Goal: Task Accomplishment & Management: Manage account settings

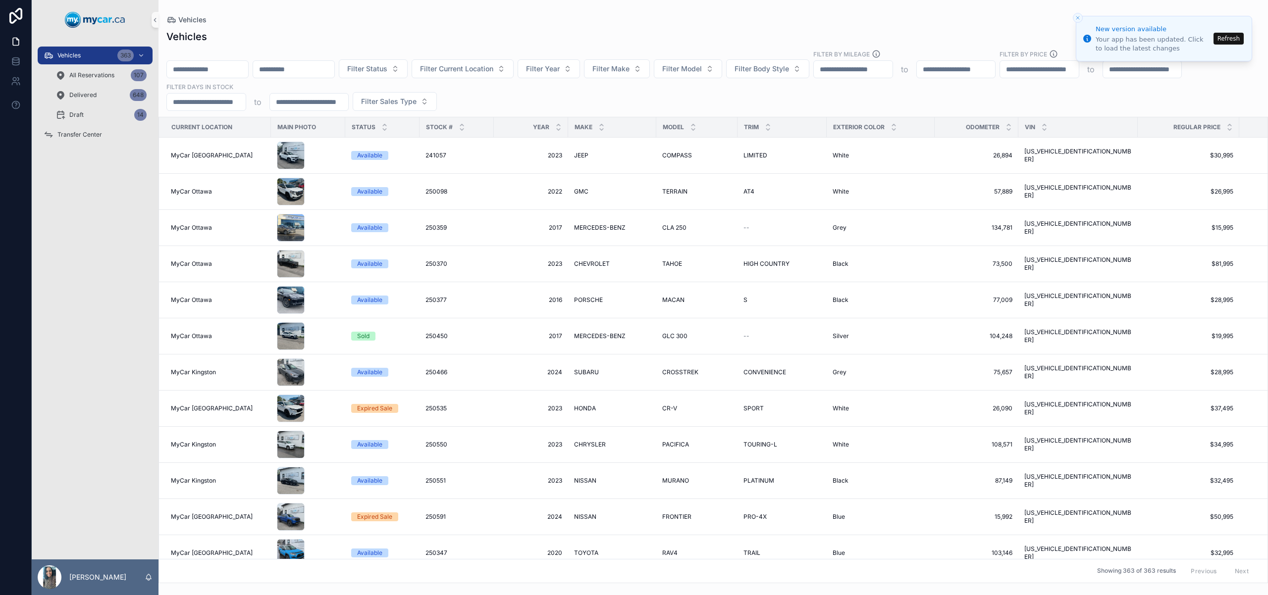
click at [219, 71] on input "scrollable content" at bounding box center [207, 69] width 81 height 14
paste input "*******"
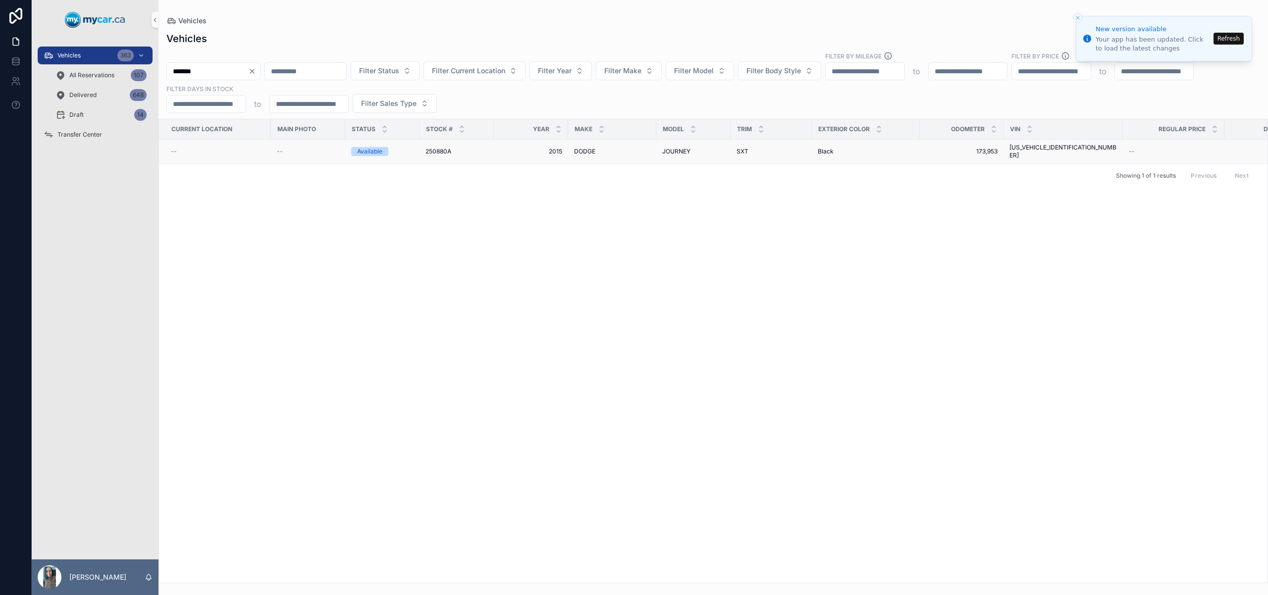
type input "*******"
click at [723, 148] on div "JOURNEY JOURNEY" at bounding box center [693, 152] width 62 height 8
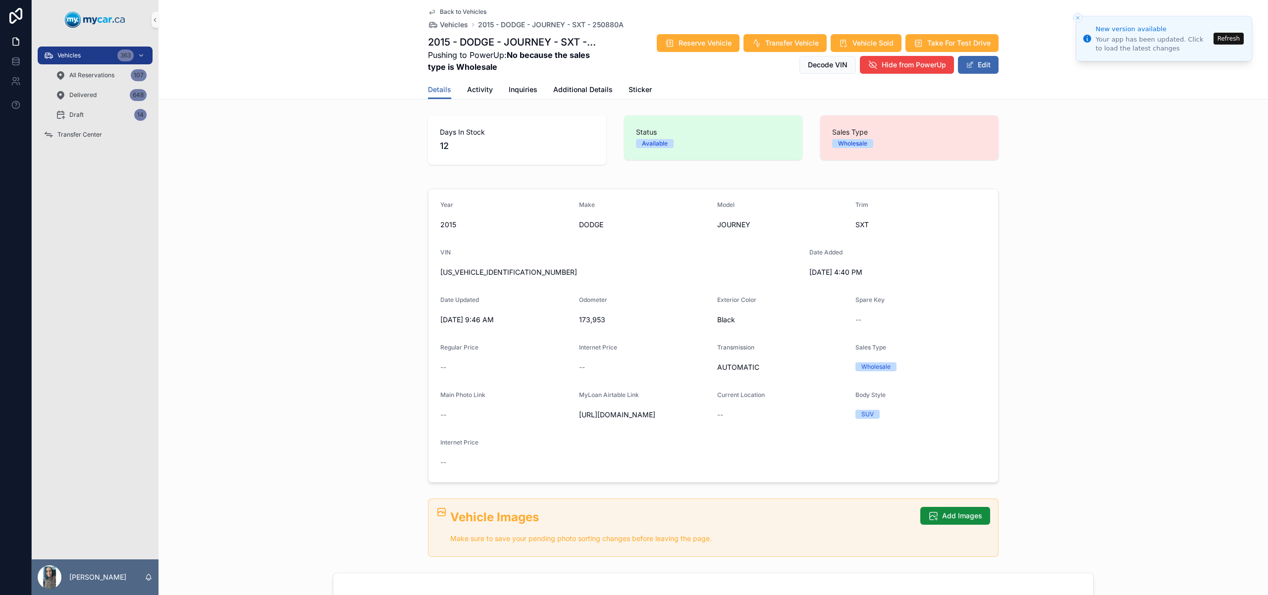
click at [1075, 16] on icon "Close toast" at bounding box center [1078, 18] width 6 height 6
click at [1079, 16] on line "Close toast" at bounding box center [1077, 17] width 3 height 3
click at [1078, 17] on icon "Close toast" at bounding box center [1078, 18] width 6 height 6
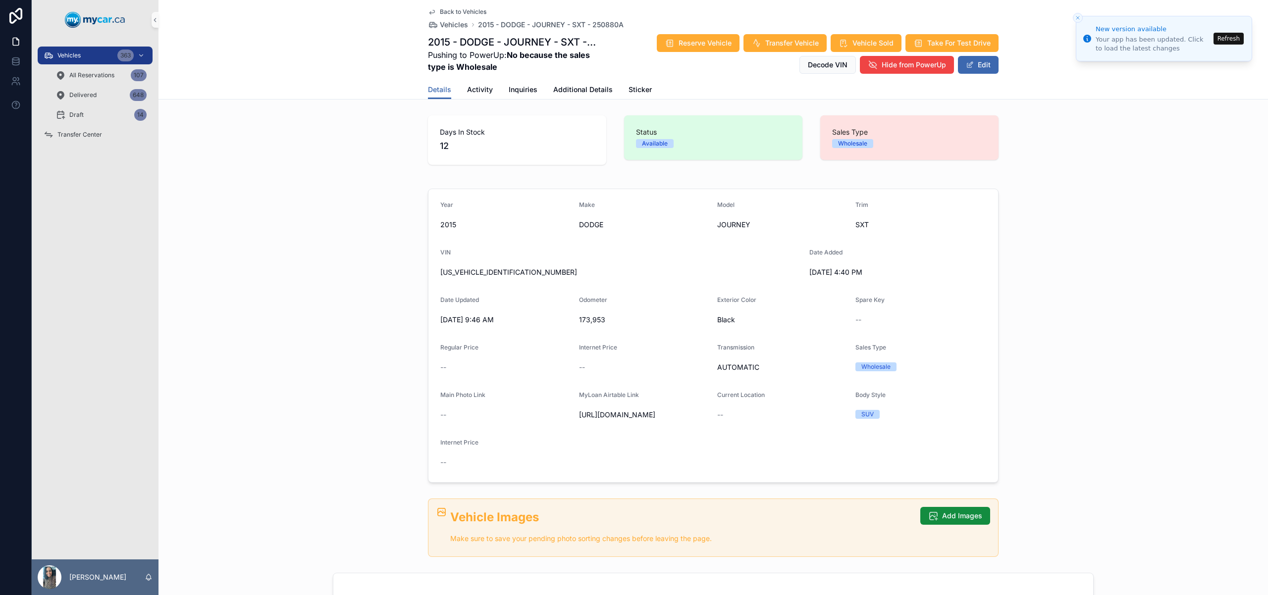
click at [1078, 17] on icon "Close toast" at bounding box center [1078, 18] width 6 height 6
click at [1133, 214] on div "Year [DATE] Make DODGE Model JOURNEY Trim SXT VIN [US_VEHICLE_IDENTIFICATION_NU…" at bounding box center [714, 336] width 1110 height 302
click at [991, 60] on button "Edit" at bounding box center [978, 65] width 41 height 18
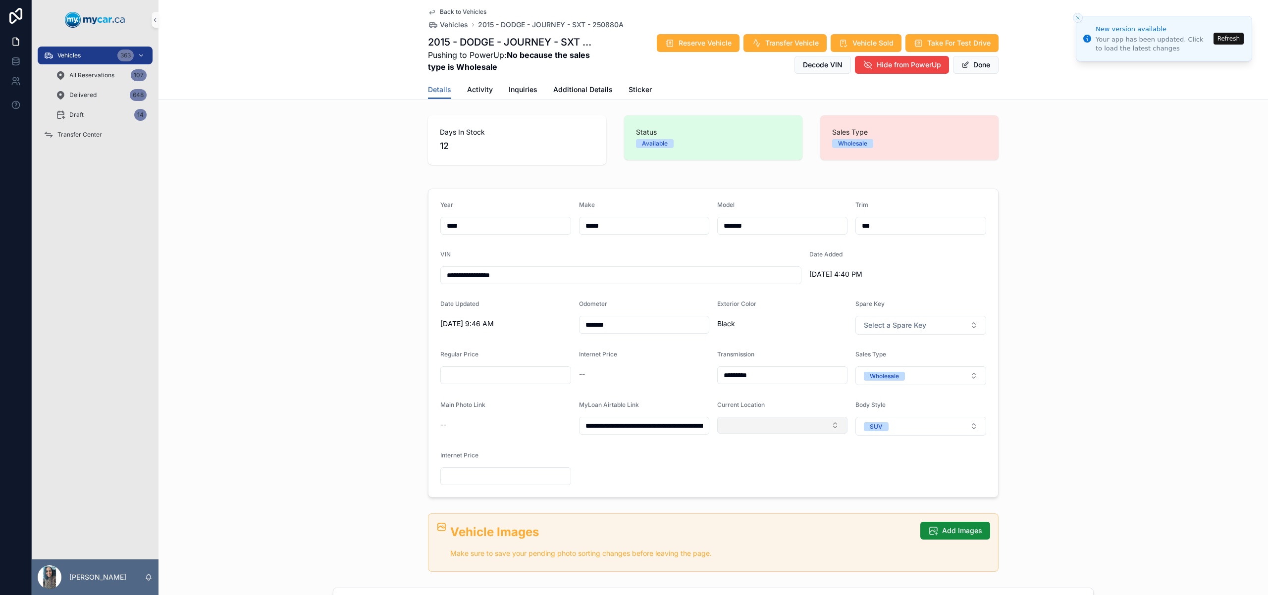
click at [761, 430] on button "Select Button" at bounding box center [782, 425] width 130 height 17
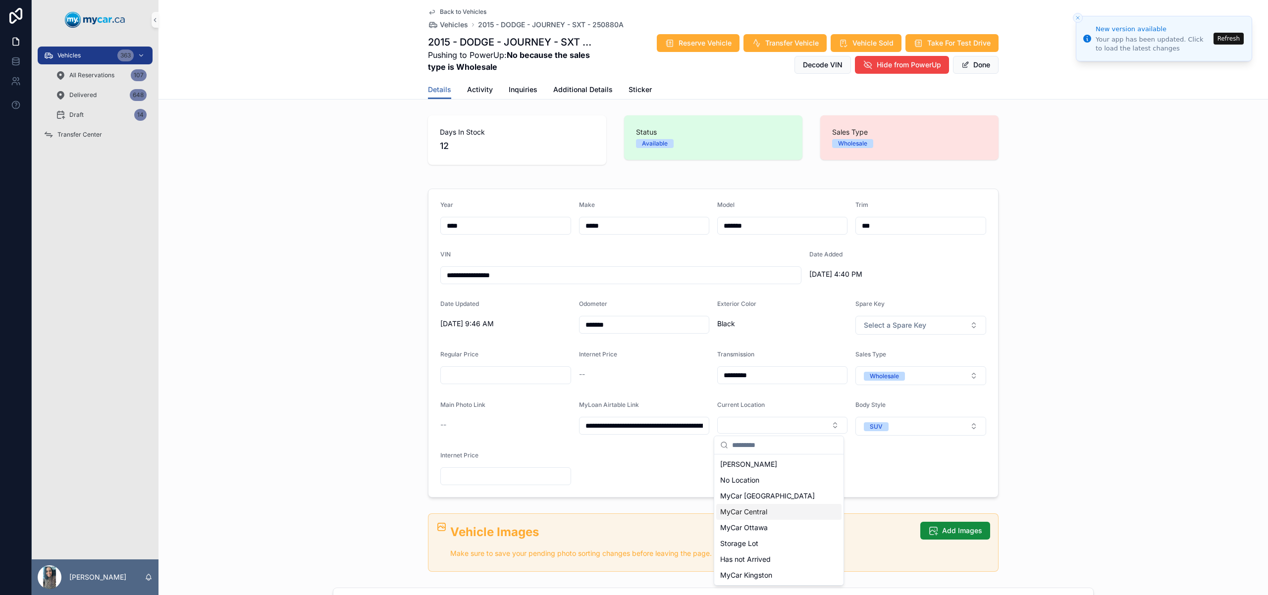
drag, startPoint x: 774, startPoint y: 512, endPoint x: 866, endPoint y: 264, distance: 264.7
click at [775, 512] on div "MyCar Central" at bounding box center [778, 512] width 125 height 16
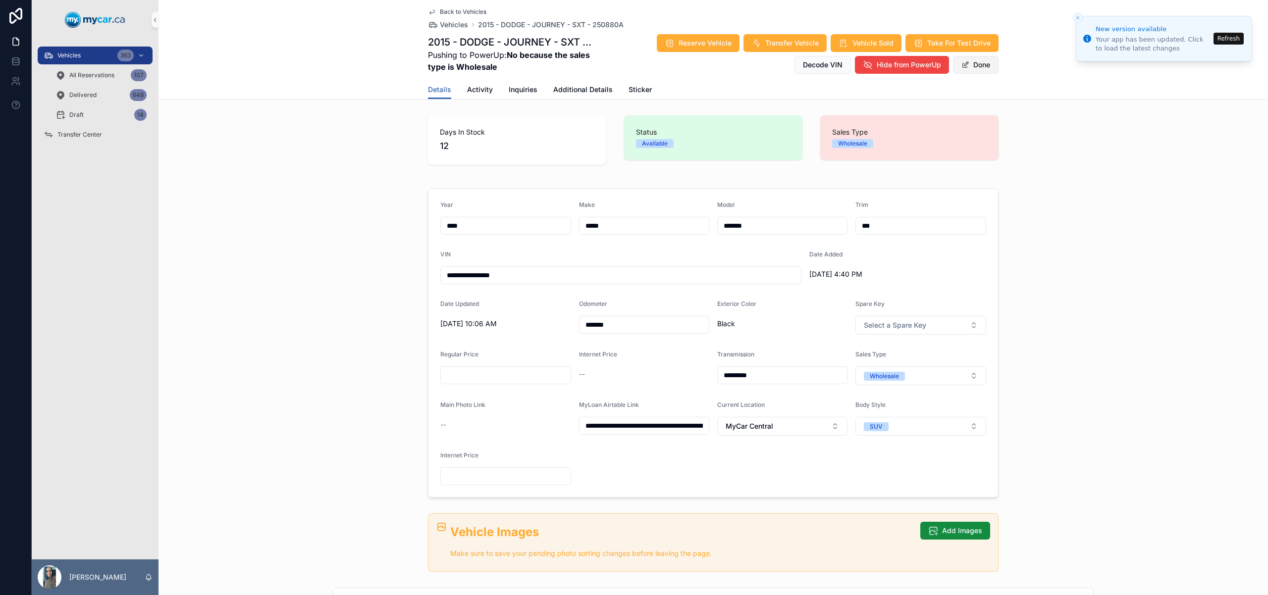
click at [978, 66] on button "Done" at bounding box center [976, 65] width 46 height 18
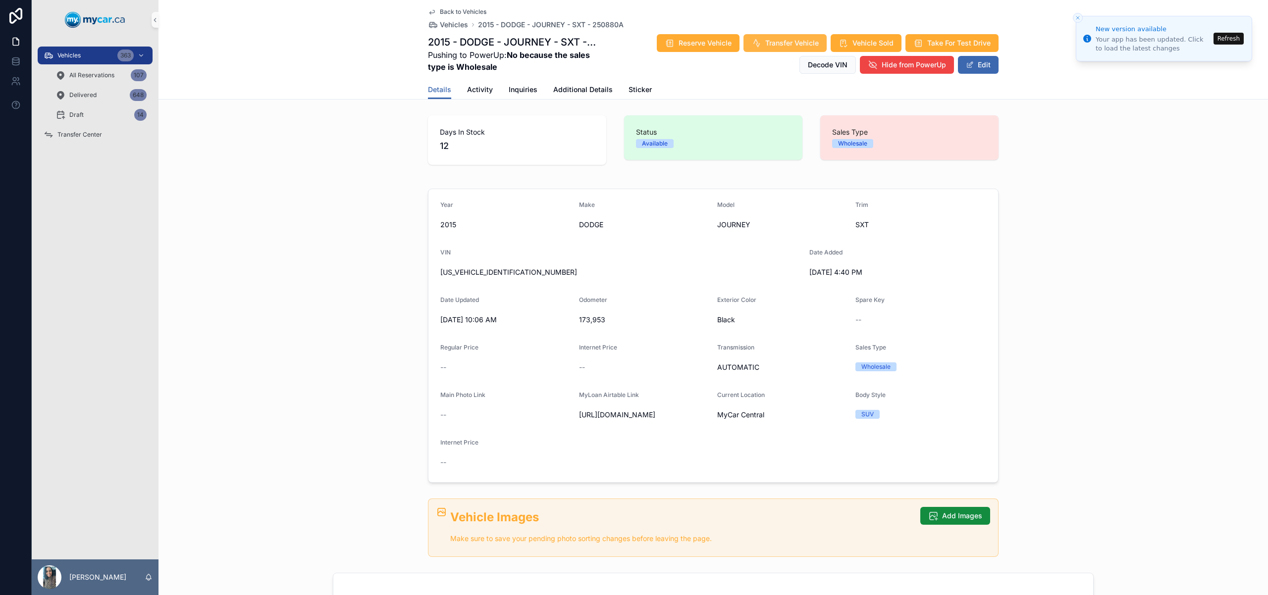
click at [786, 45] on span "Transfer Vehicle" at bounding box center [791, 43] width 53 height 10
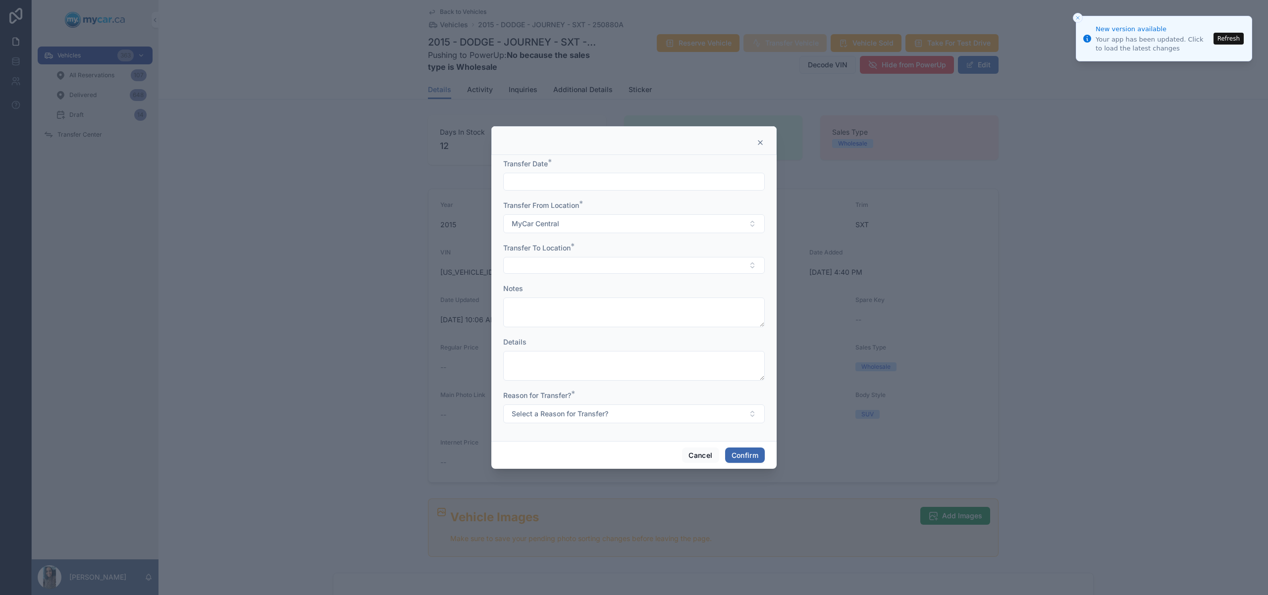
click at [658, 184] on input "text" at bounding box center [634, 182] width 261 height 14
click at [636, 288] on button "10" at bounding box center [634, 286] width 18 height 18
type input "*********"
drag, startPoint x: 508, startPoint y: 255, endPoint x: 520, endPoint y: 267, distance: 16.8
click at [516, 264] on div "Transfer To Location *" at bounding box center [634, 258] width 262 height 31
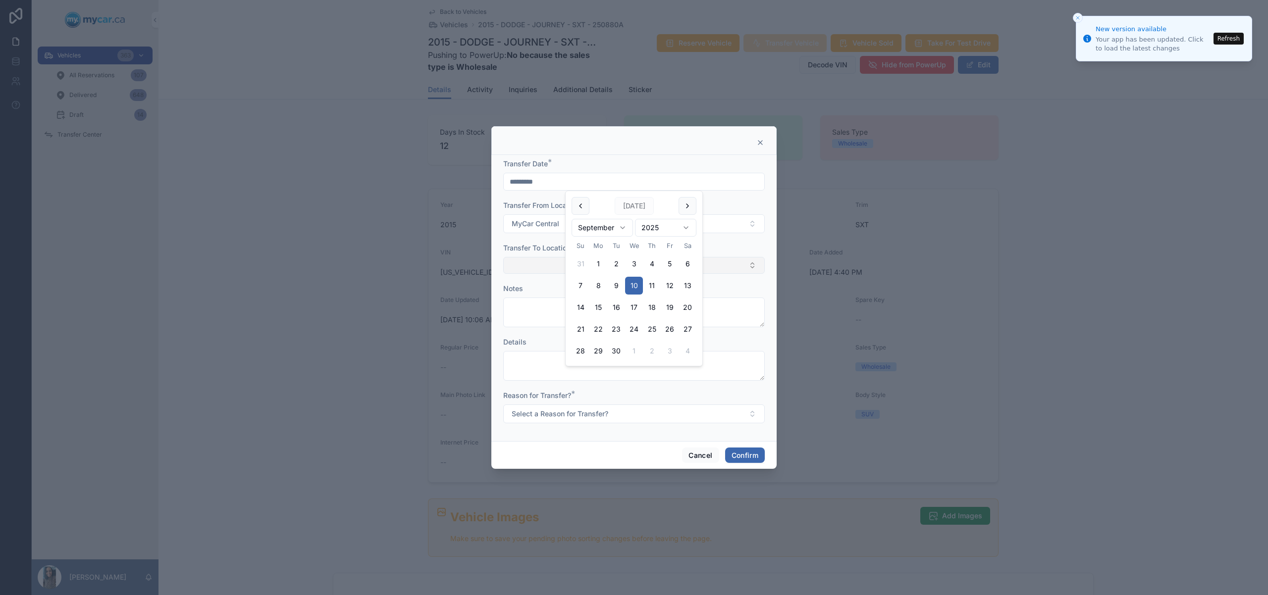
click at [520, 267] on button "Select Button" at bounding box center [634, 265] width 262 height 17
click at [584, 352] on div "MyCar Ottawa" at bounding box center [634, 352] width 257 height 16
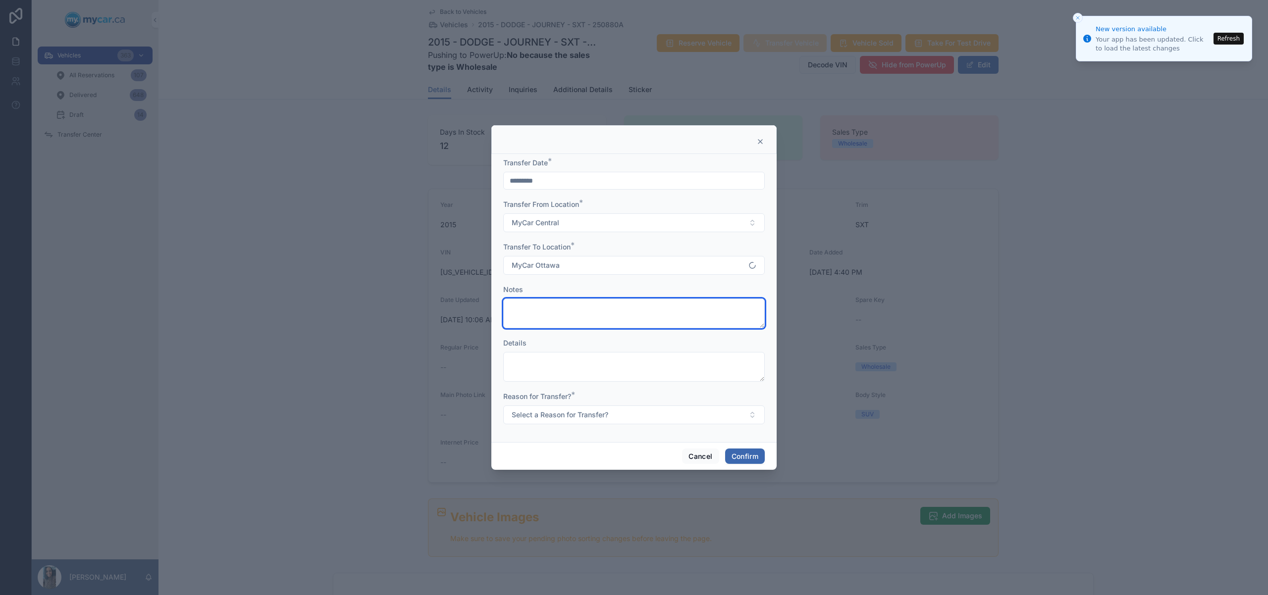
click at [575, 308] on textarea at bounding box center [634, 314] width 262 height 30
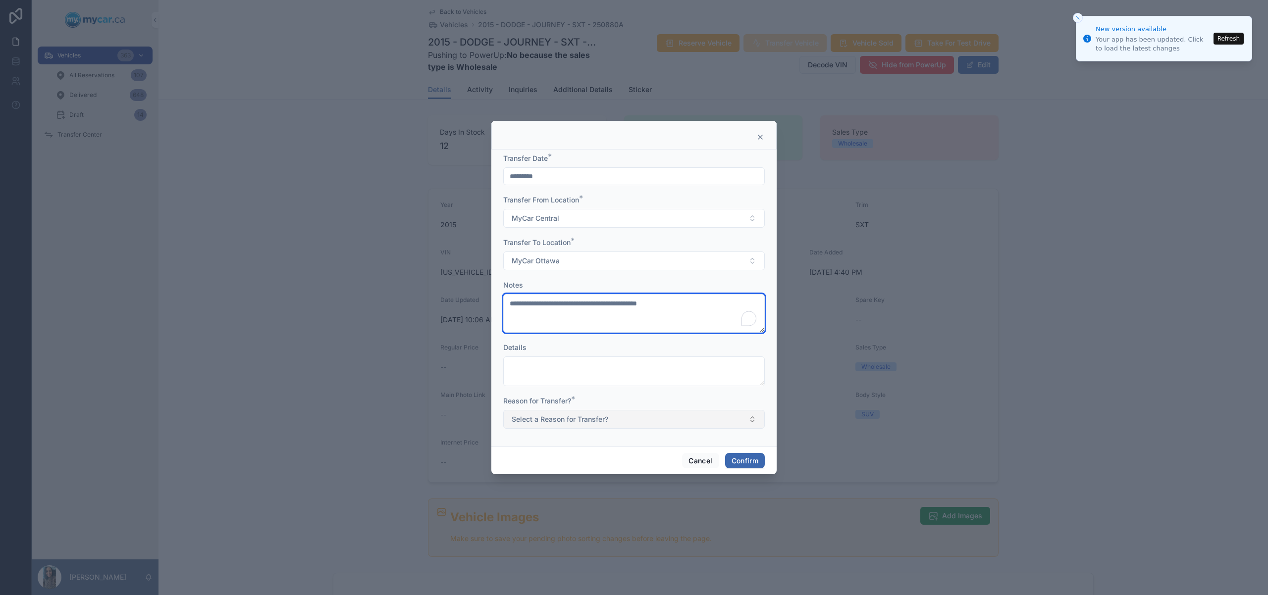
type textarea "**********"
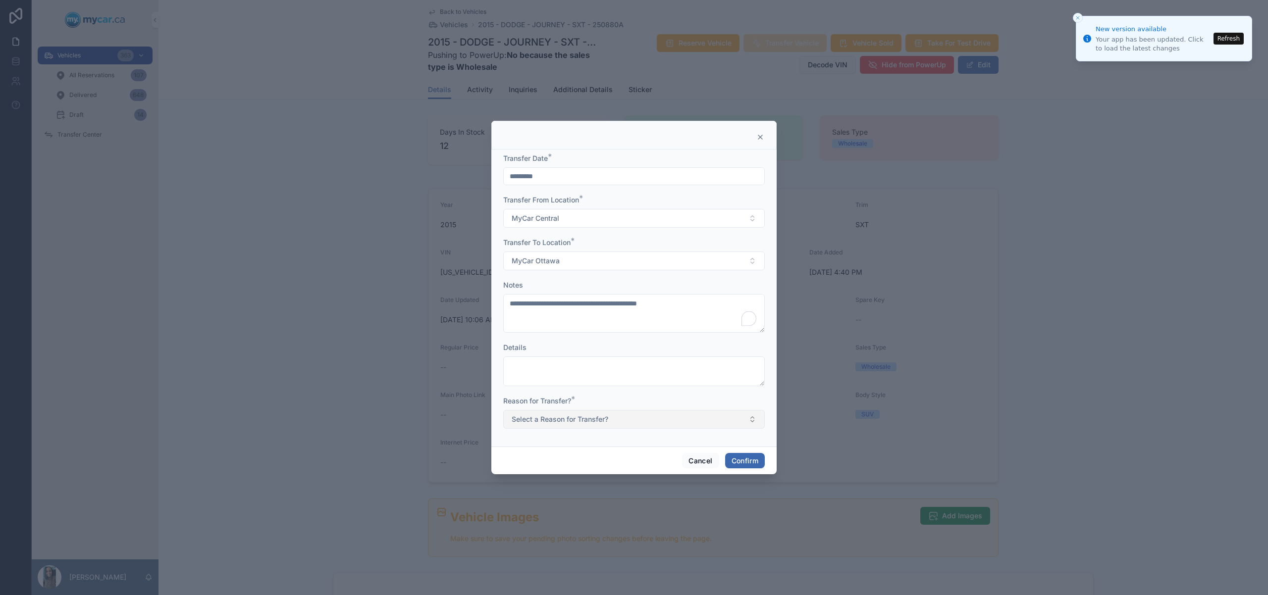
click at [627, 422] on button "Select a Reason for Transfer?" at bounding box center [634, 419] width 262 height 19
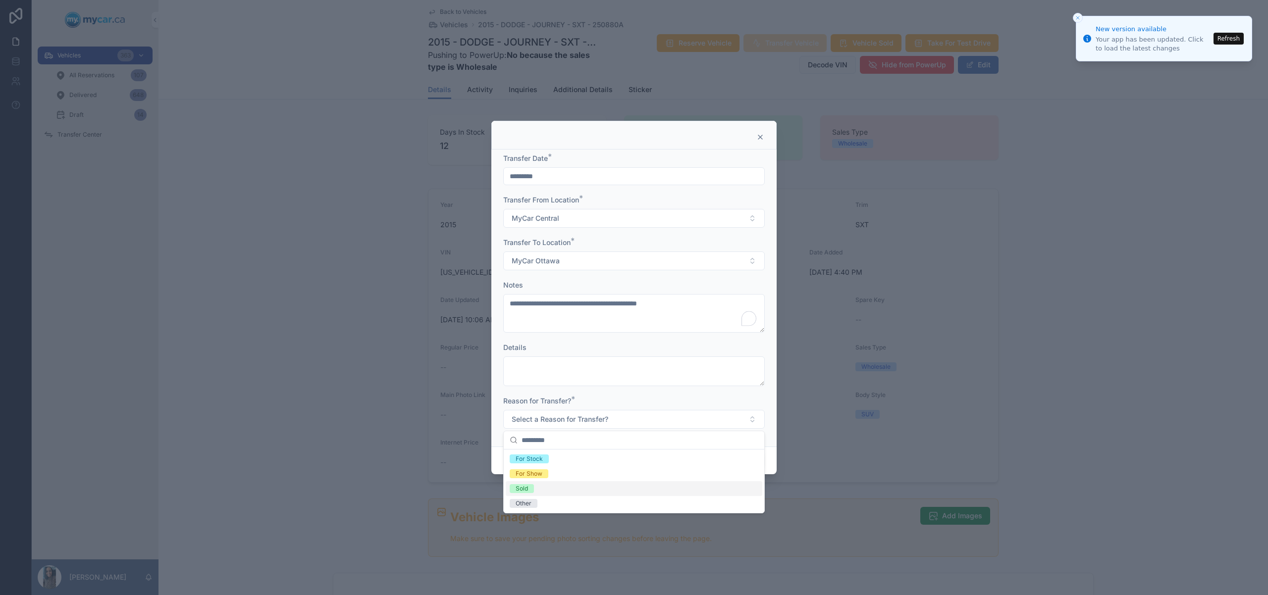
click at [553, 491] on div "Sold" at bounding box center [634, 488] width 257 height 15
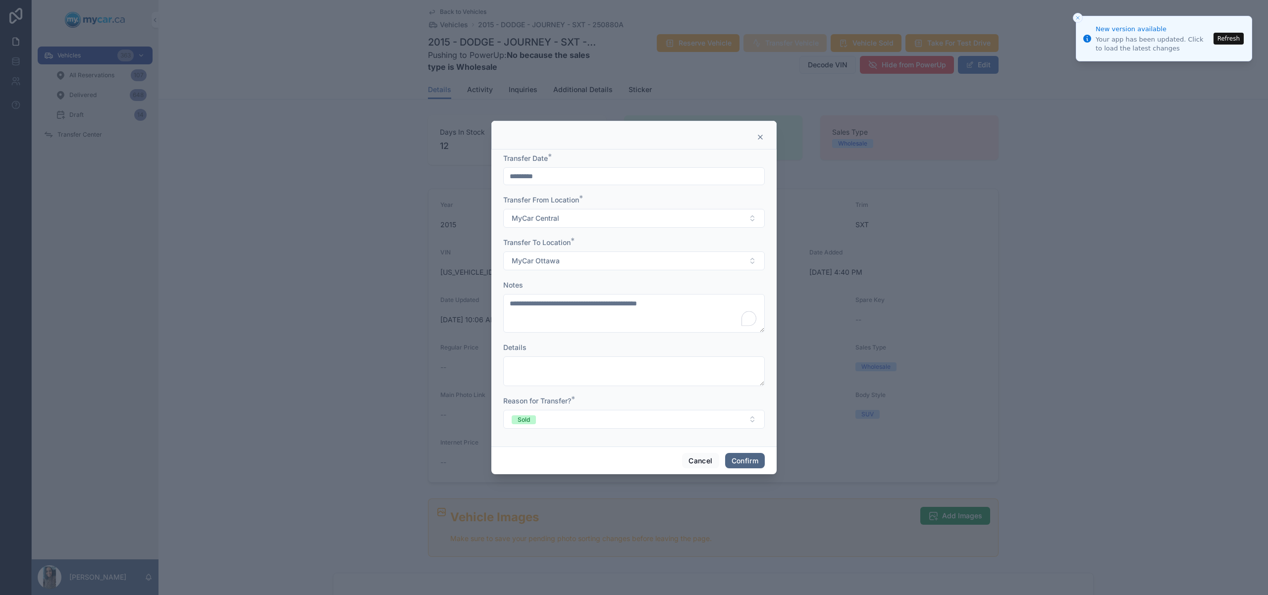
click at [743, 459] on button "Confirm" at bounding box center [745, 461] width 40 height 16
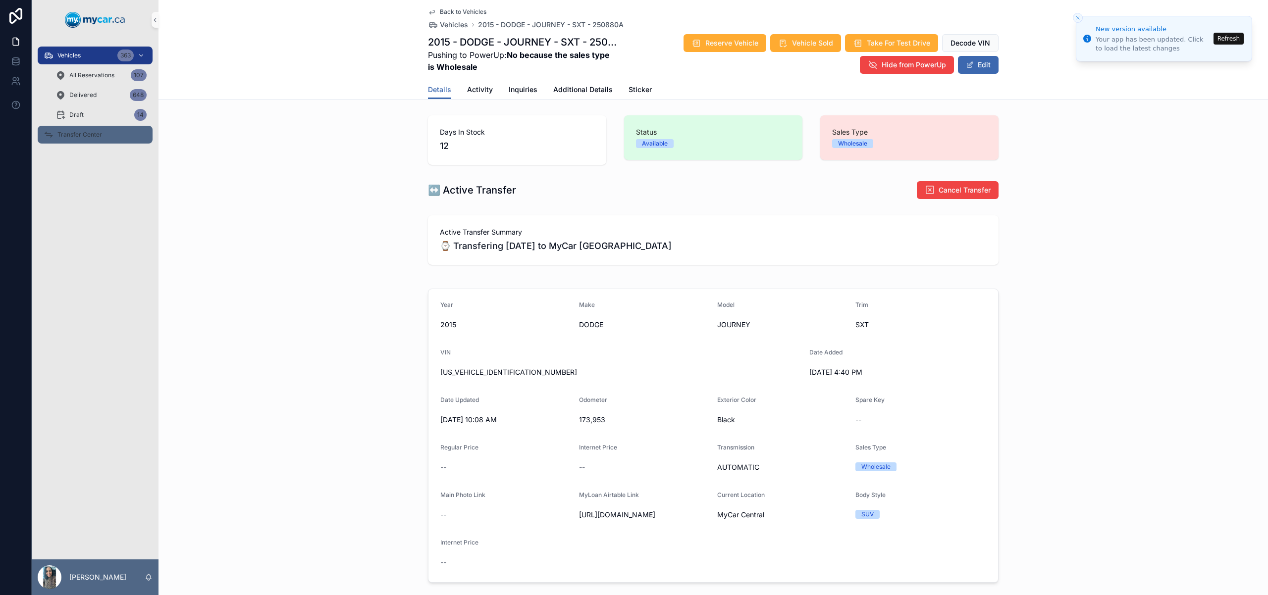
click at [88, 143] on link "Transfer Center" at bounding box center [95, 135] width 115 height 18
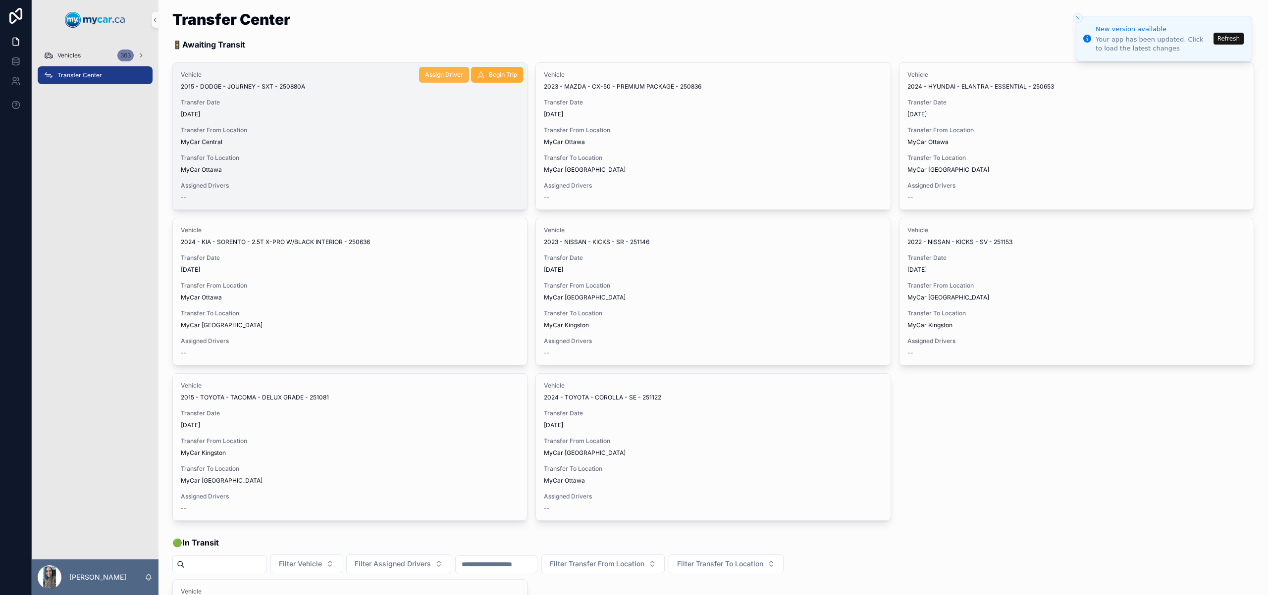
click at [460, 77] on span "Assign Driver" at bounding box center [444, 75] width 38 height 8
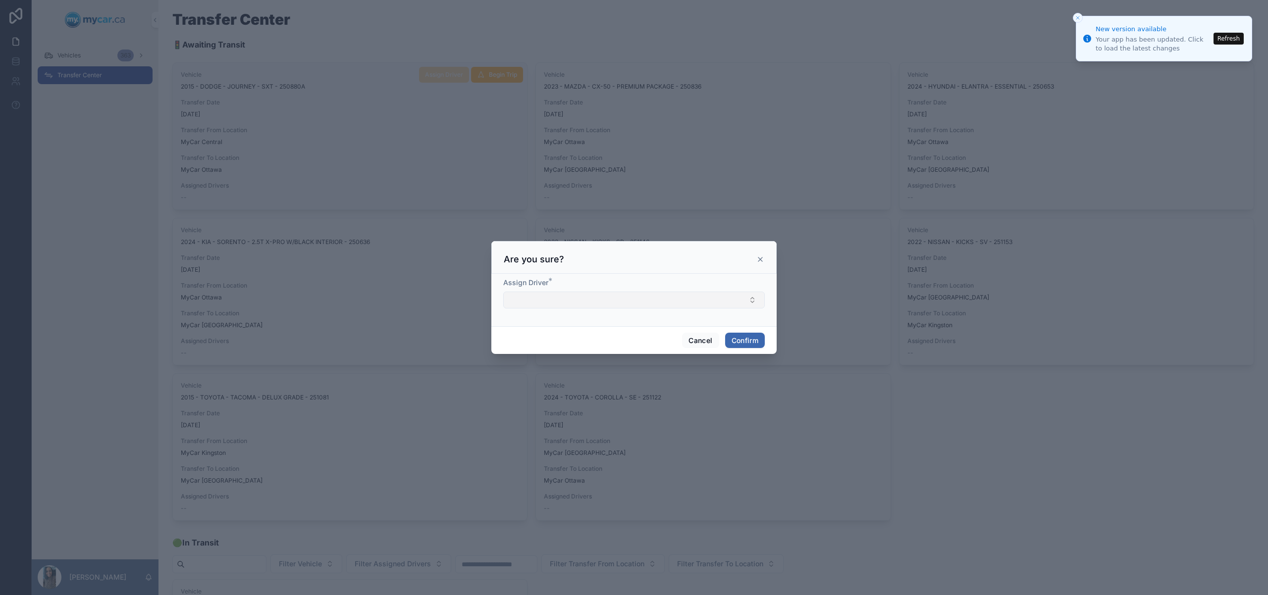
click at [572, 303] on button "Select Button" at bounding box center [634, 300] width 262 height 17
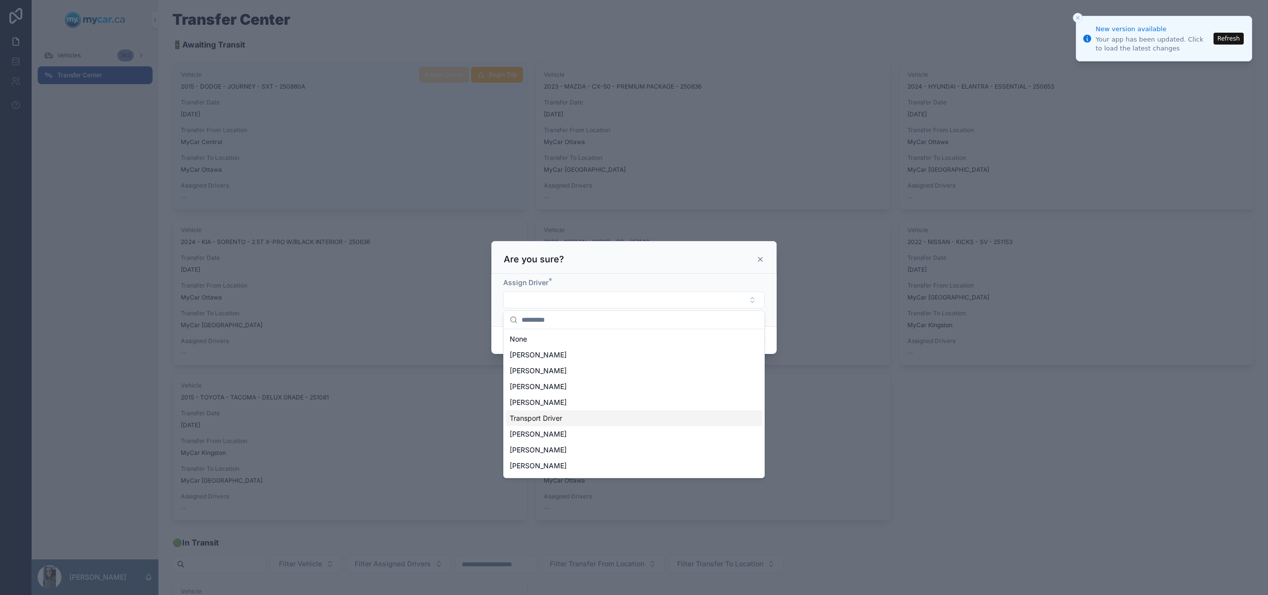
click at [582, 421] on div "Transport Driver" at bounding box center [634, 419] width 257 height 16
click at [721, 262] on div "Are you sure?" at bounding box center [634, 258] width 261 height 12
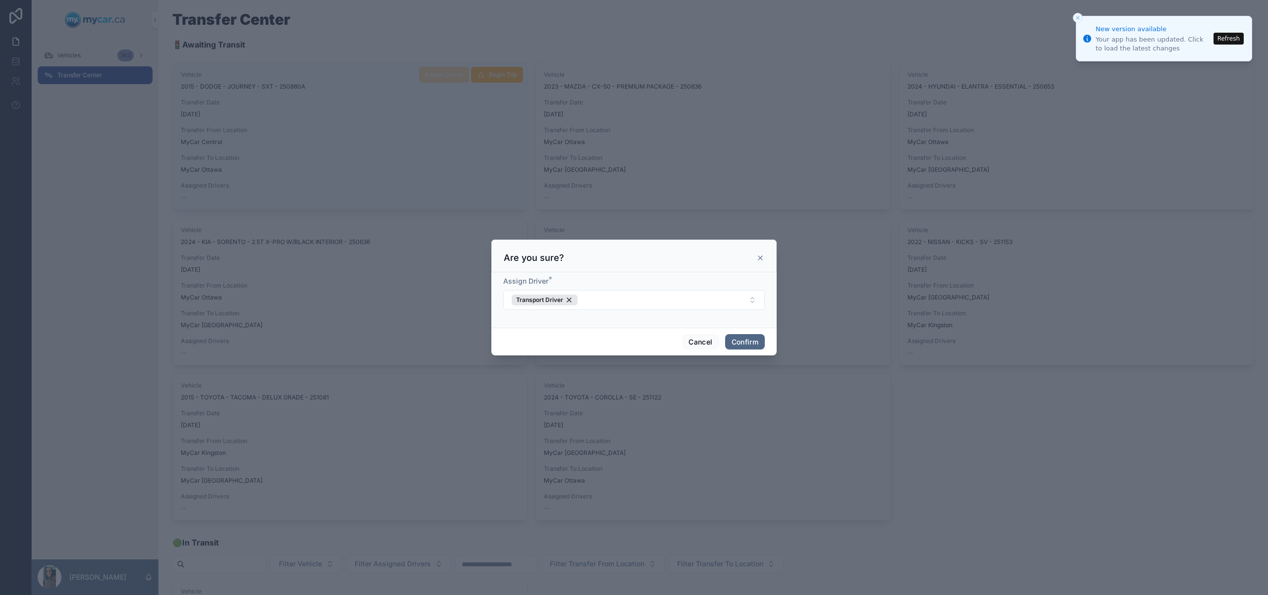
click at [749, 342] on button "Confirm" at bounding box center [745, 342] width 40 height 16
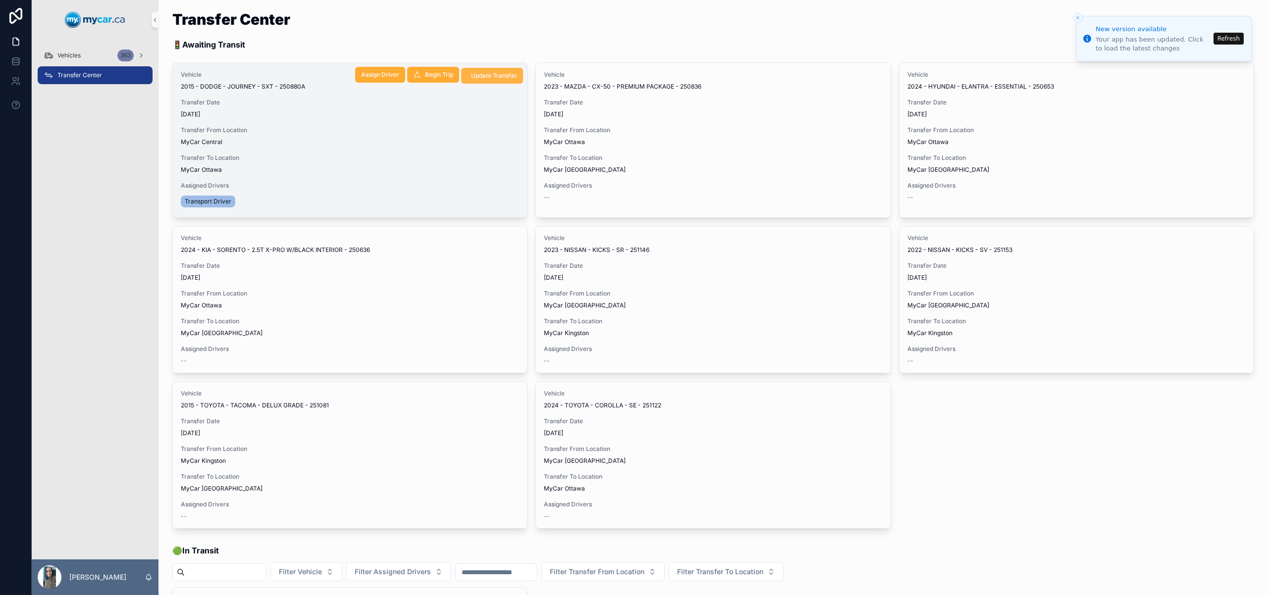
click at [499, 77] on span "Update Transfer" at bounding box center [494, 76] width 46 height 8
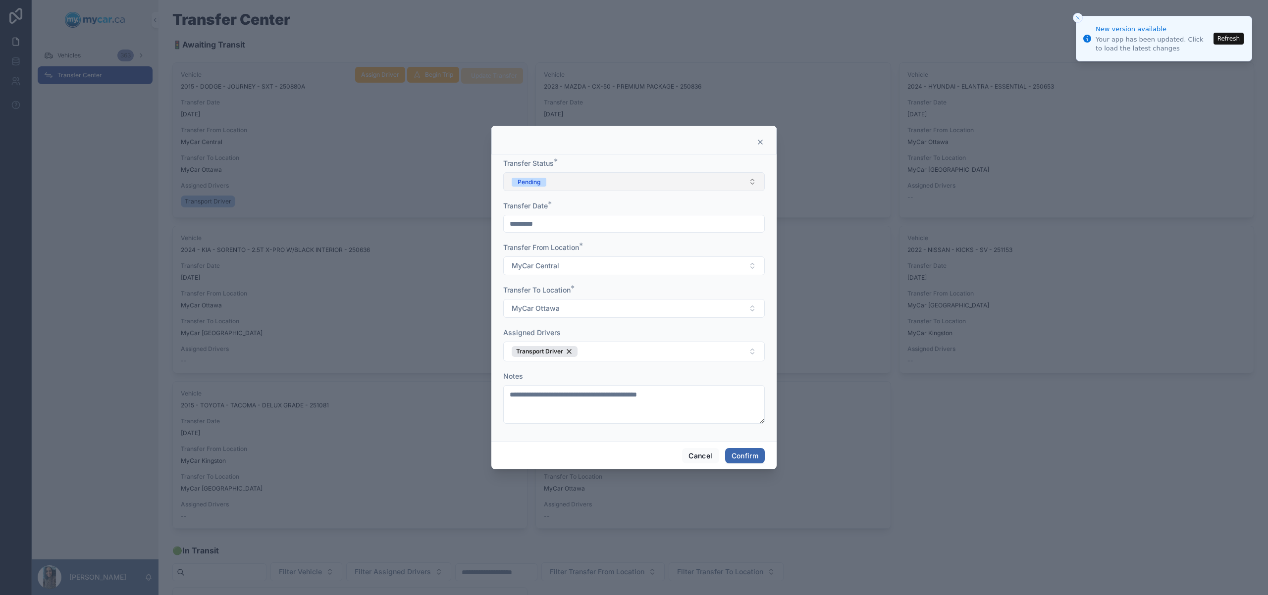
click at [622, 184] on button "Pending" at bounding box center [634, 181] width 262 height 19
click at [564, 237] on div "In Transit" at bounding box center [634, 236] width 257 height 15
click at [751, 457] on button "Confirm" at bounding box center [745, 456] width 40 height 16
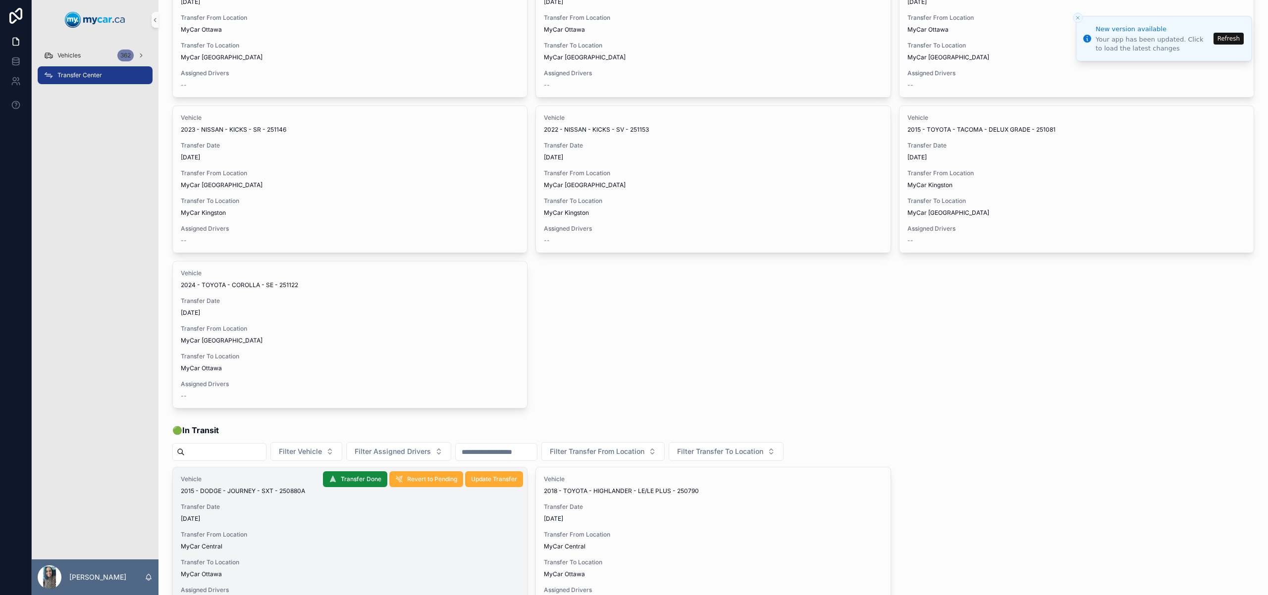
scroll to position [294, 0]
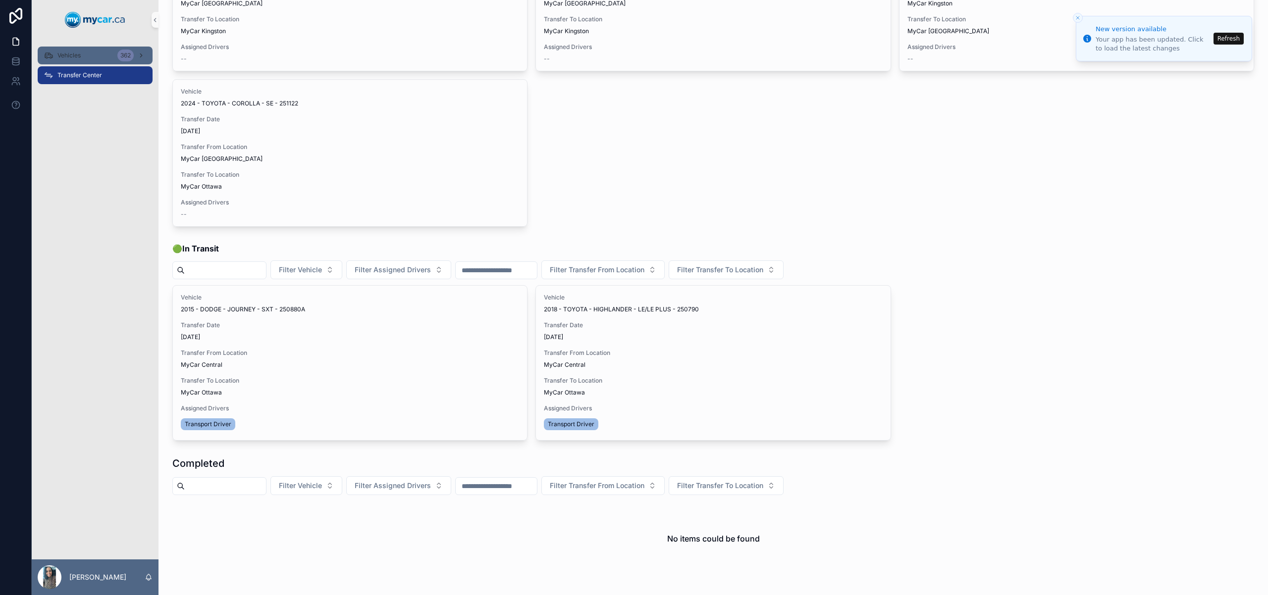
click at [72, 57] on span "Vehicles" at bounding box center [68, 56] width 23 height 8
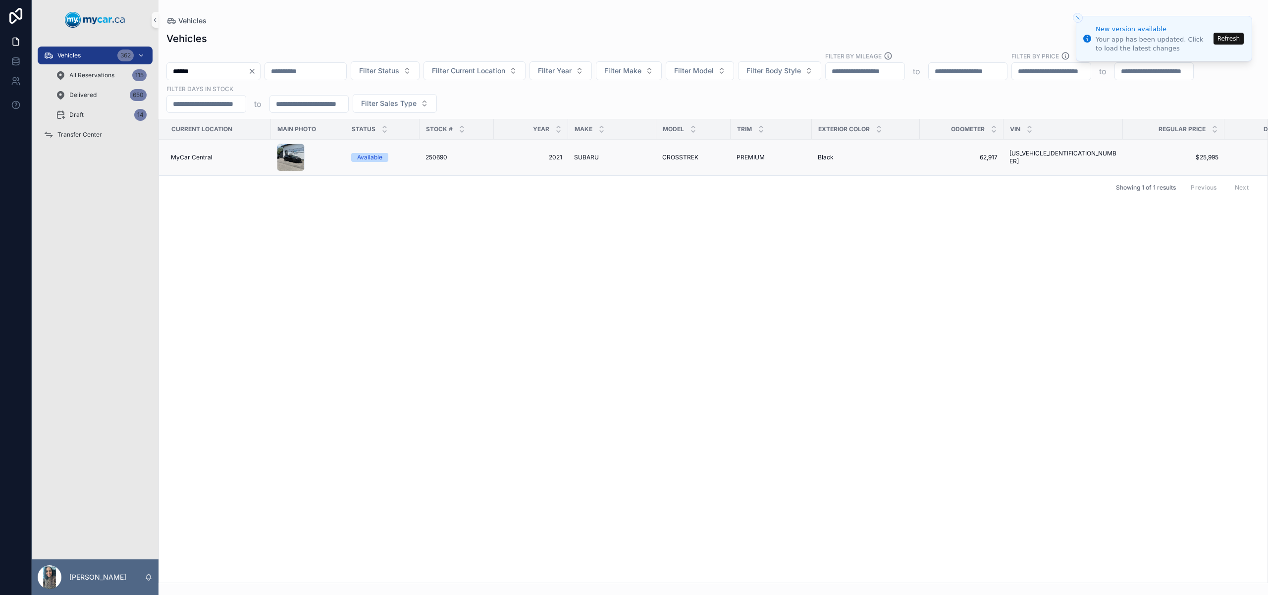
type input "******"
click at [694, 155] on span "CROSSTREK" at bounding box center [680, 158] width 36 height 8
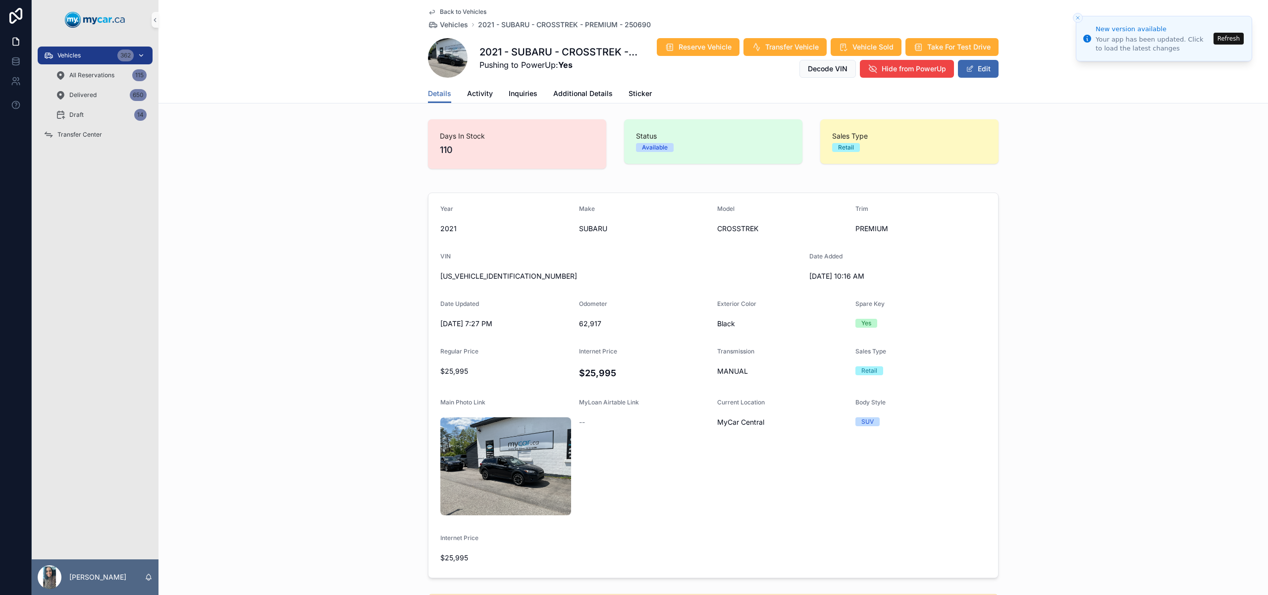
click at [99, 61] on div "Vehicles 362" at bounding box center [95, 56] width 103 height 16
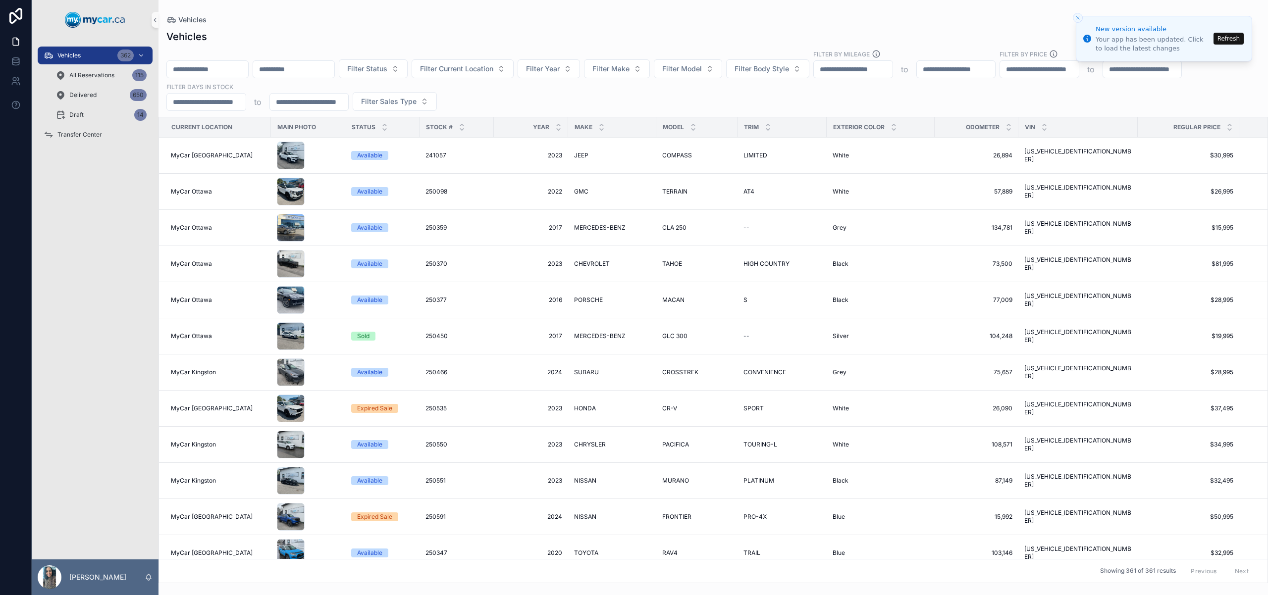
click at [240, 72] on input "scrollable content" at bounding box center [207, 69] width 81 height 14
paste input "******"
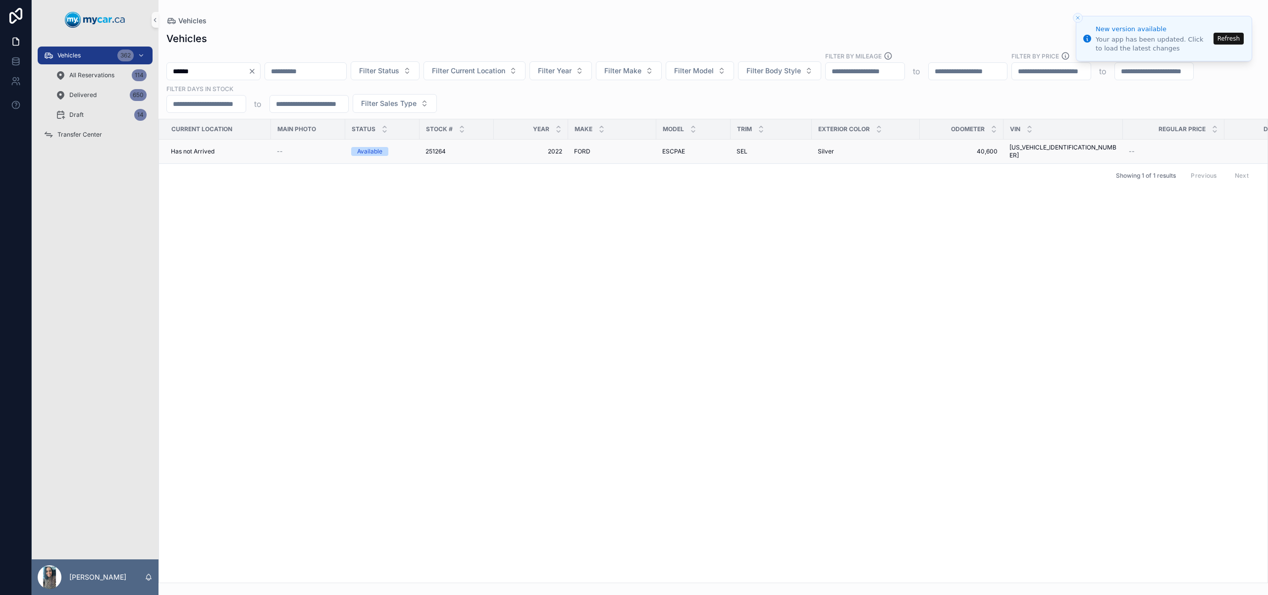
type input "******"
click at [731, 147] on td "SEL SEL" at bounding box center [771, 152] width 81 height 24
click at [772, 148] on div "SEL SEL" at bounding box center [771, 152] width 69 height 8
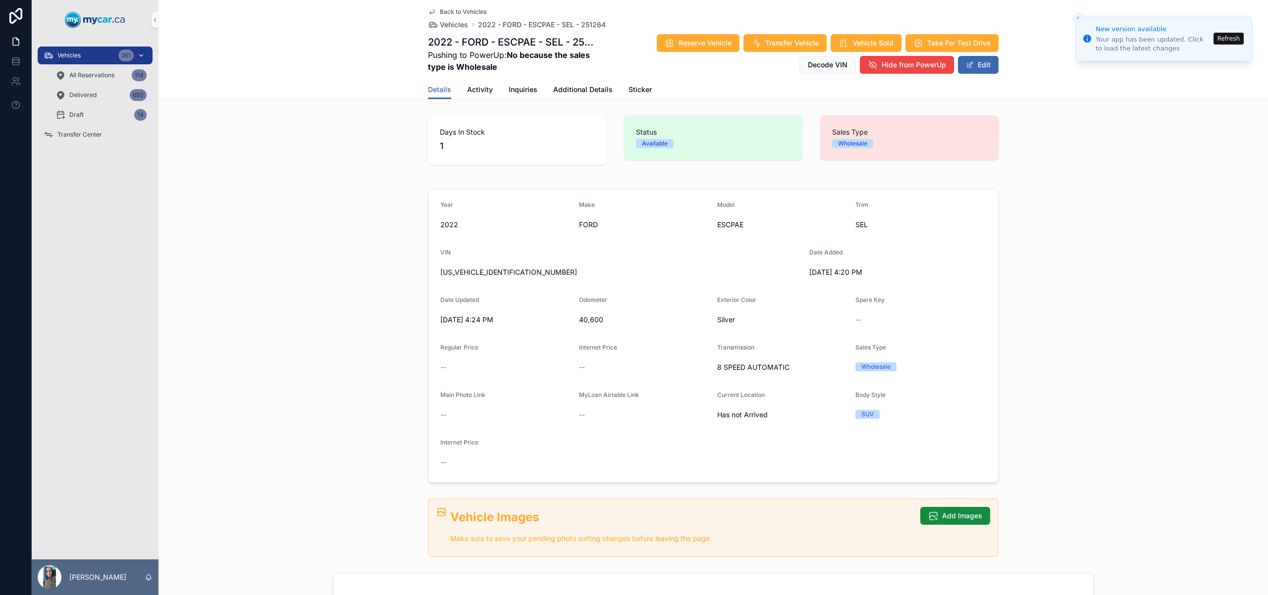
click at [75, 58] on span "Vehicles" at bounding box center [68, 56] width 23 height 8
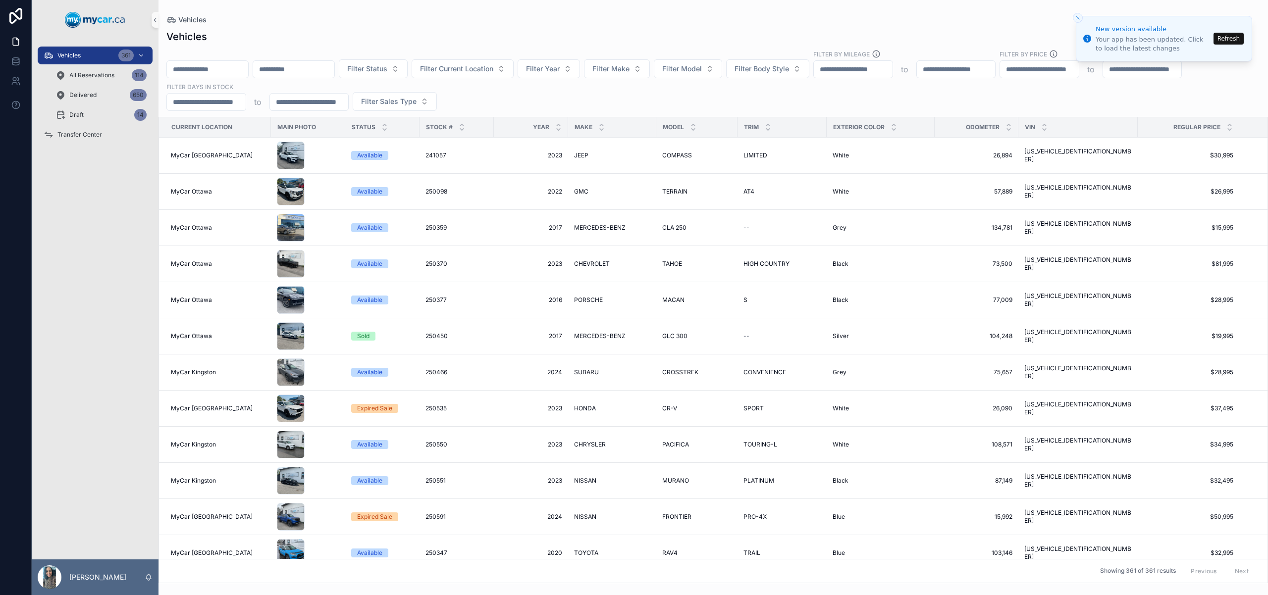
click at [314, 64] on input "scrollable content" at bounding box center [293, 69] width 81 height 14
paste input "**********"
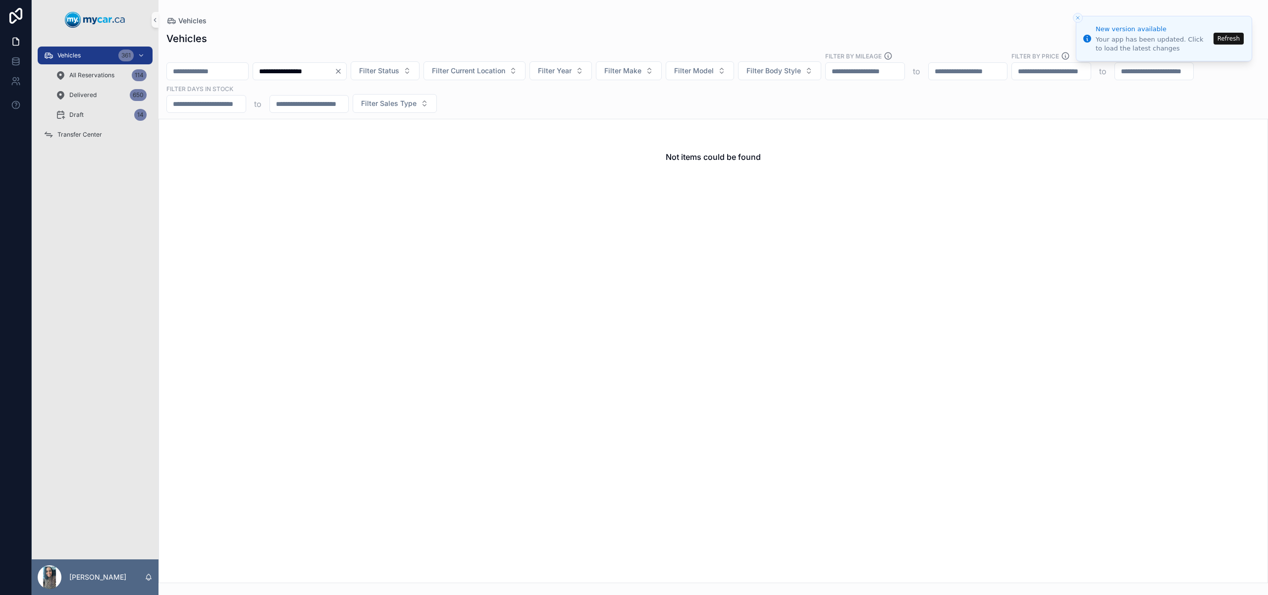
type input "**********"
click at [342, 72] on icon "Clear" at bounding box center [338, 71] width 8 height 8
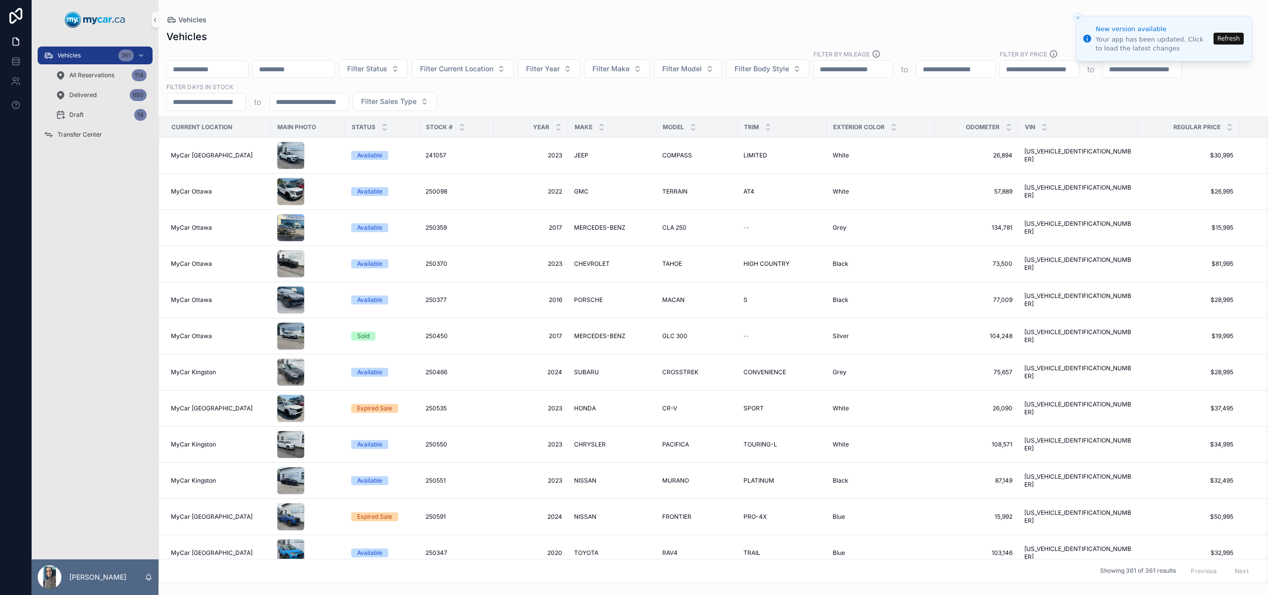
click at [217, 67] on input "scrollable content" at bounding box center [207, 69] width 81 height 14
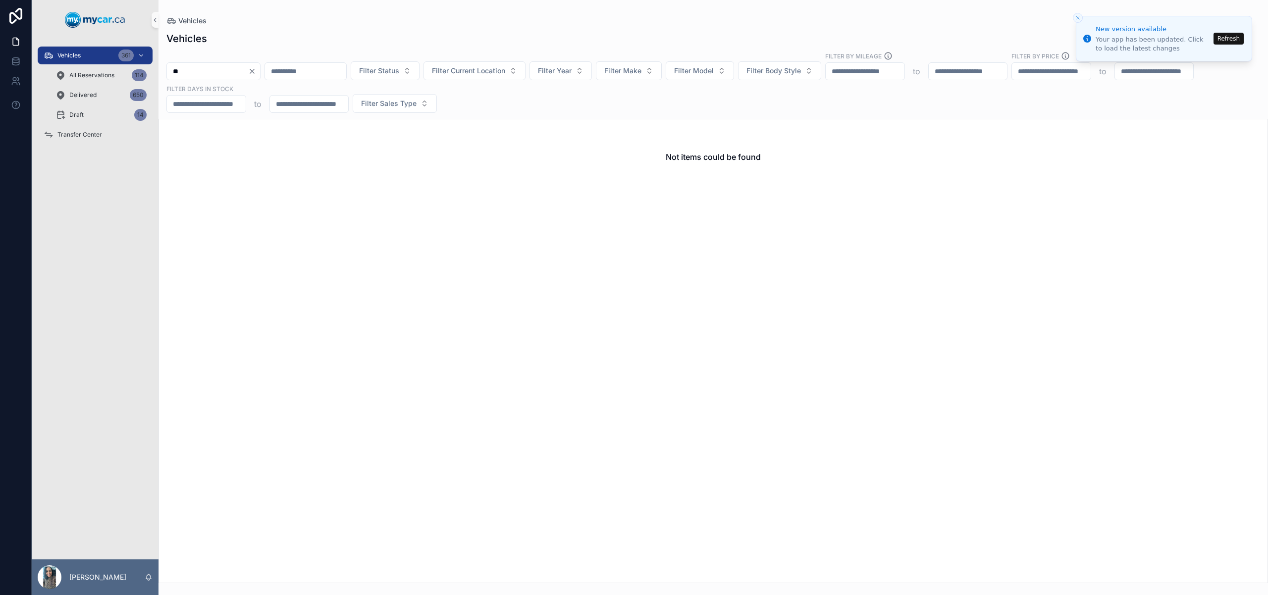
type input "*"
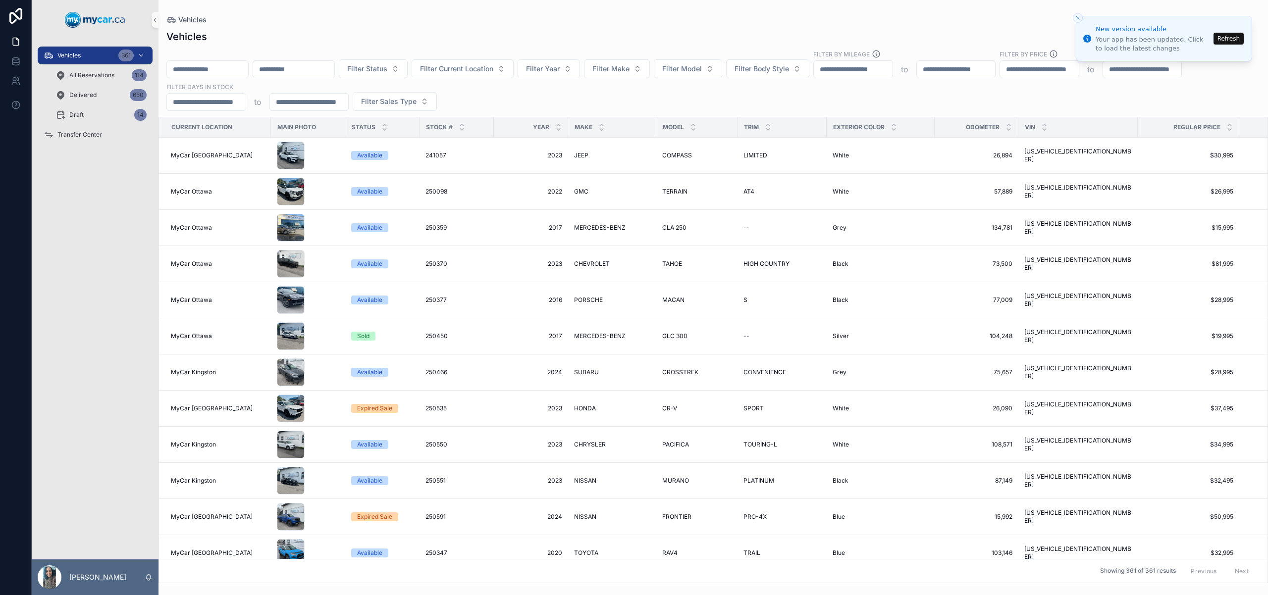
click at [220, 69] on input "scrollable content" at bounding box center [207, 69] width 81 height 14
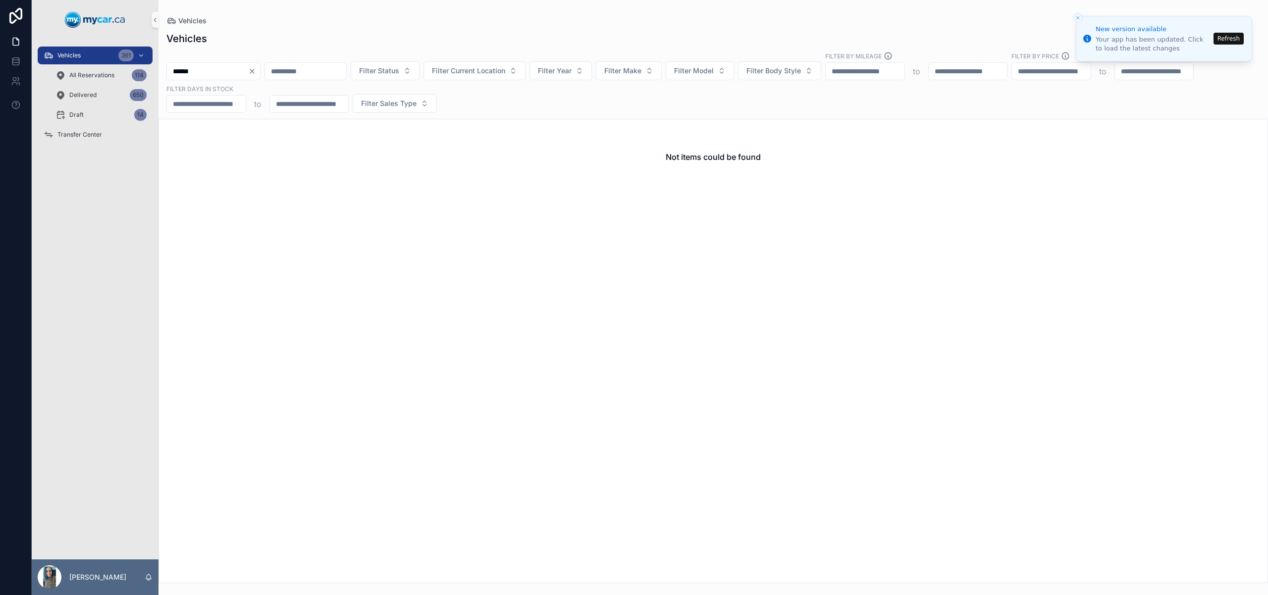
type input "******"
click at [256, 71] on icon "Clear" at bounding box center [252, 71] width 8 height 8
click at [201, 70] on input "scrollable content" at bounding box center [207, 71] width 81 height 14
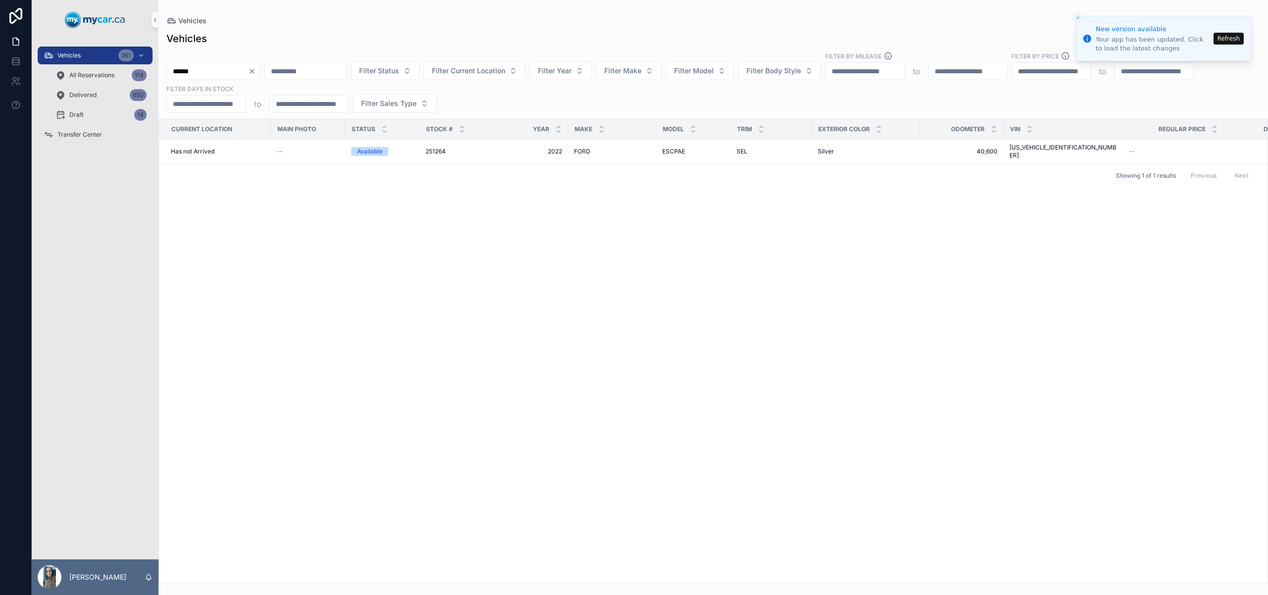
type input "******"
click at [256, 72] on icon "Clear" at bounding box center [252, 71] width 8 height 8
click at [266, 71] on input "scrollable content" at bounding box center [293, 71] width 81 height 14
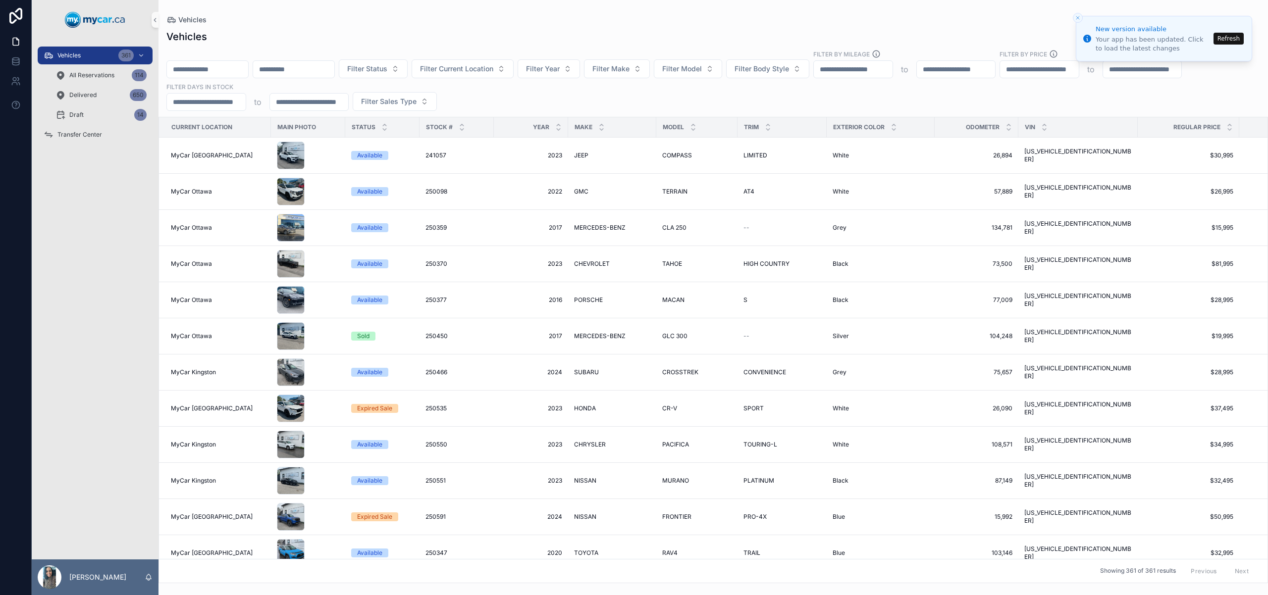
click at [227, 74] on input "scrollable content" at bounding box center [207, 69] width 81 height 14
paste input "******"
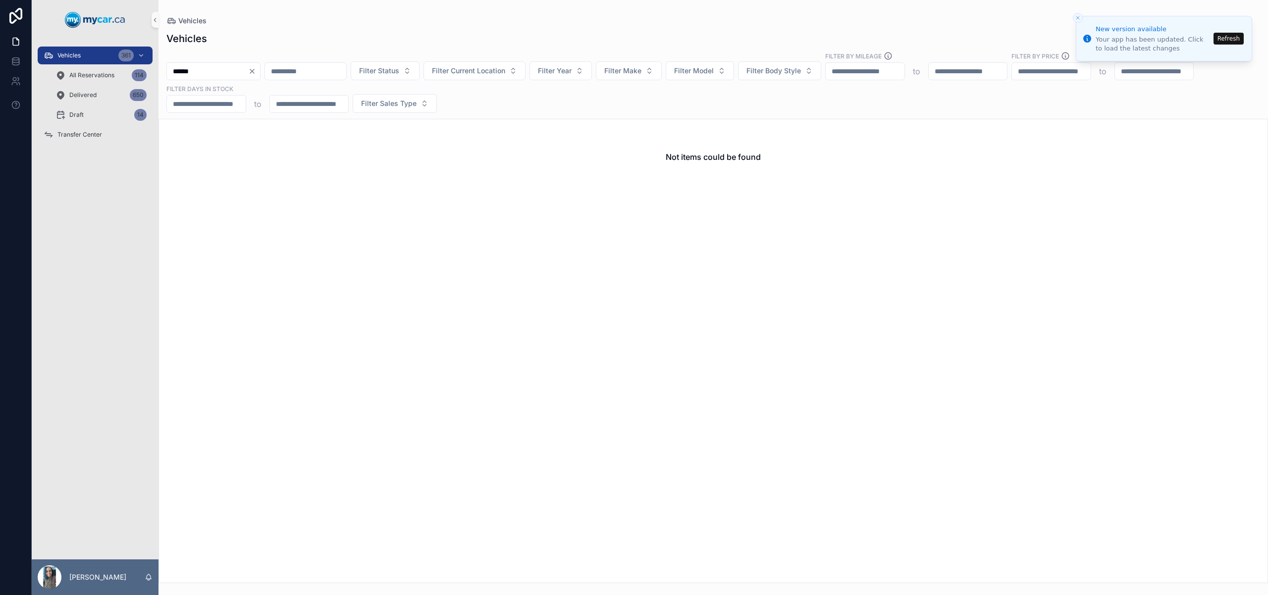
type input "******"
click at [256, 71] on icon "Clear" at bounding box center [252, 71] width 8 height 8
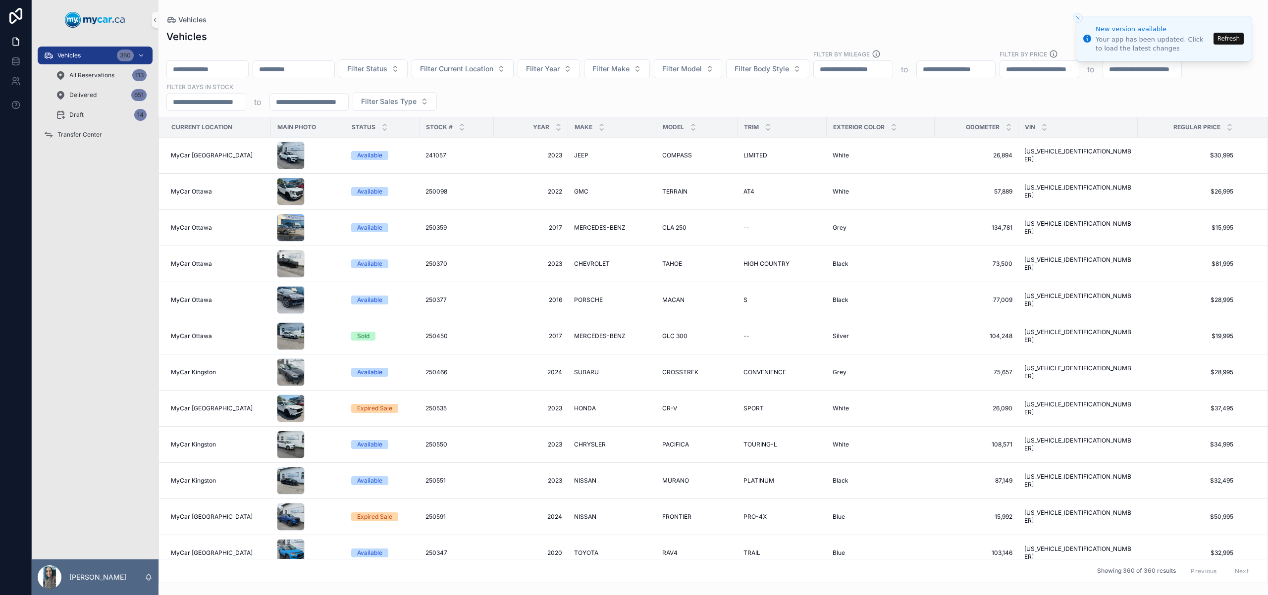
click at [220, 68] on input "scrollable content" at bounding box center [207, 69] width 81 height 14
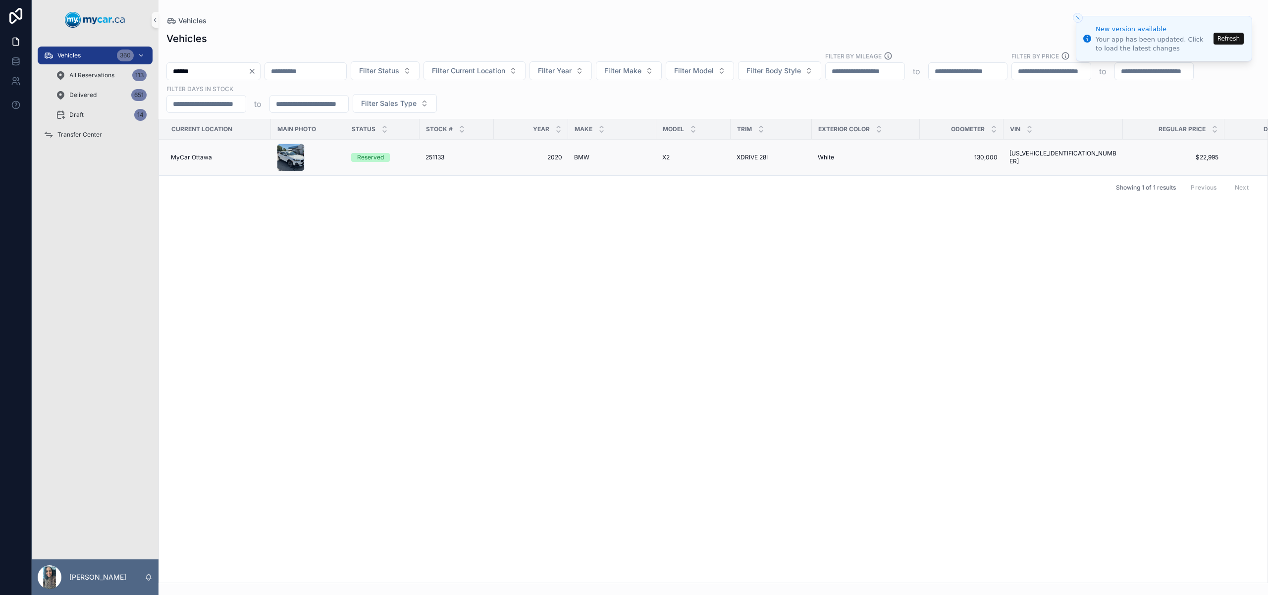
type input "******"
click at [530, 157] on span "2020" at bounding box center [531, 158] width 62 height 8
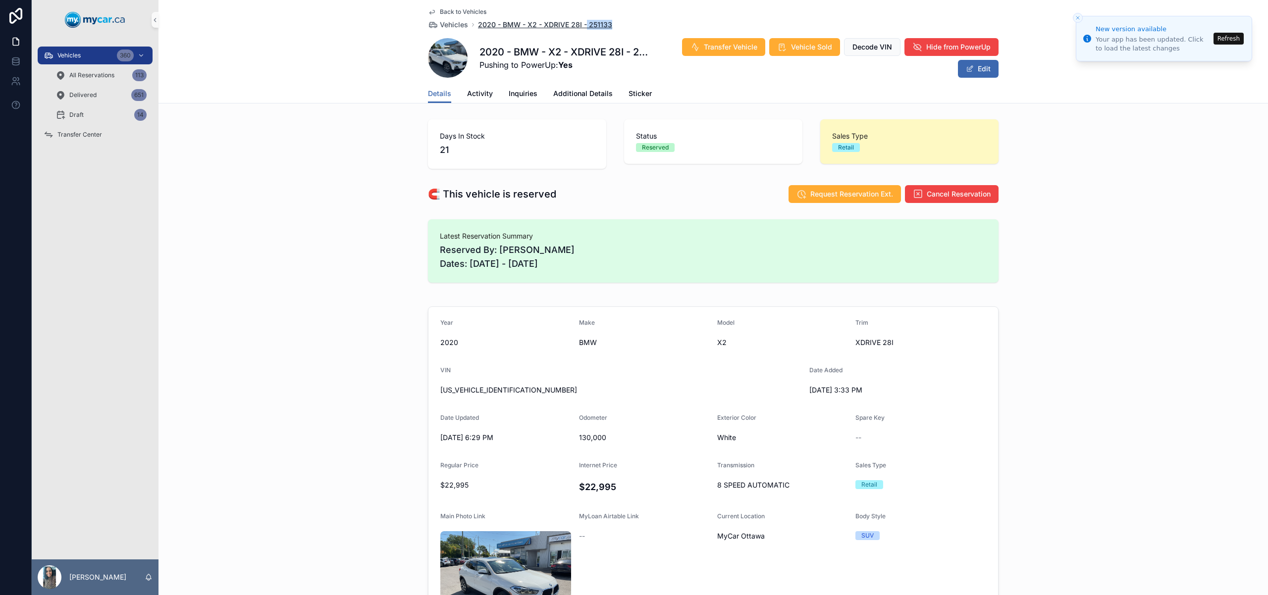
drag, startPoint x: 608, startPoint y: 23, endPoint x: 583, endPoint y: 27, distance: 25.1
click at [583, 27] on div "Back to Vehicles Vehicles 2020 - BMW - X2 - XDRIVE 28I - 251133" at bounding box center [713, 19] width 571 height 22
copy span "251133"
click at [104, 55] on div "Vehicles 360" at bounding box center [95, 56] width 103 height 16
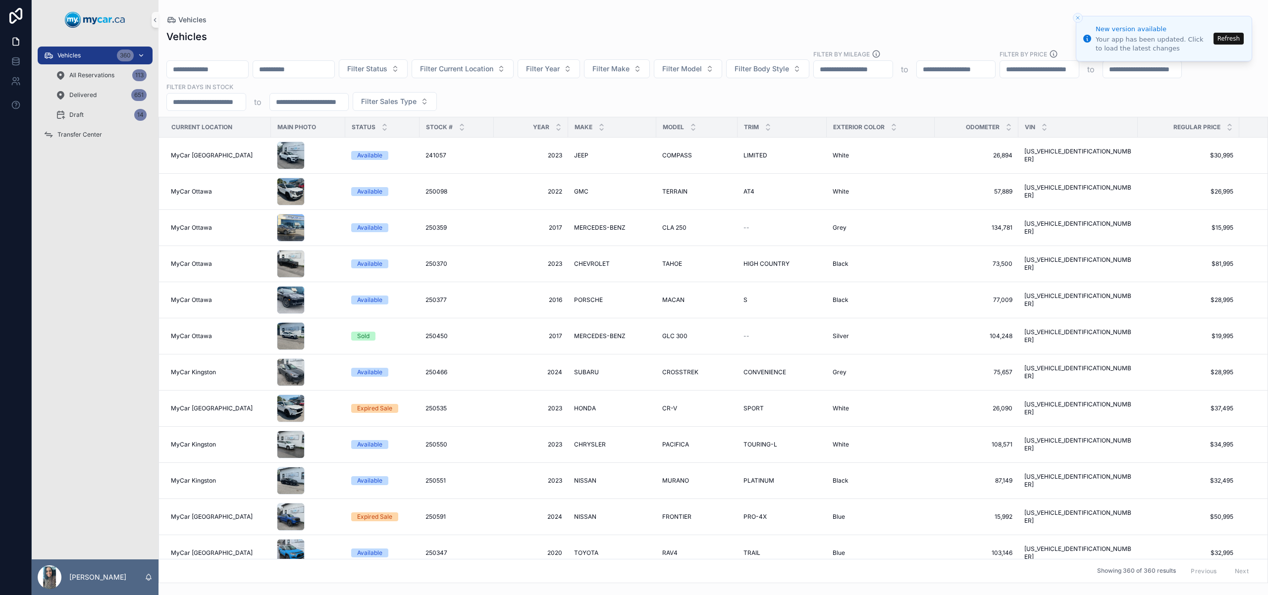
click at [104, 55] on div "Vehicles 360" at bounding box center [95, 56] width 103 height 16
click at [300, 69] on input "scrollable content" at bounding box center [293, 69] width 81 height 14
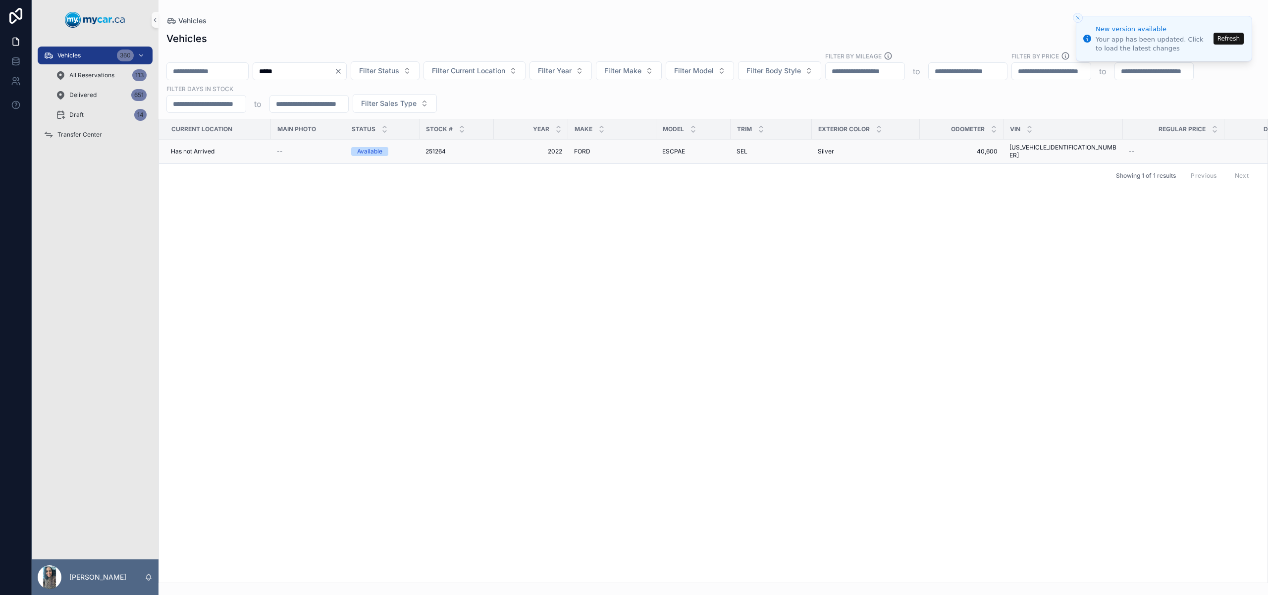
type input "*****"
click at [596, 151] on div "[PERSON_NAME]" at bounding box center [612, 152] width 76 height 8
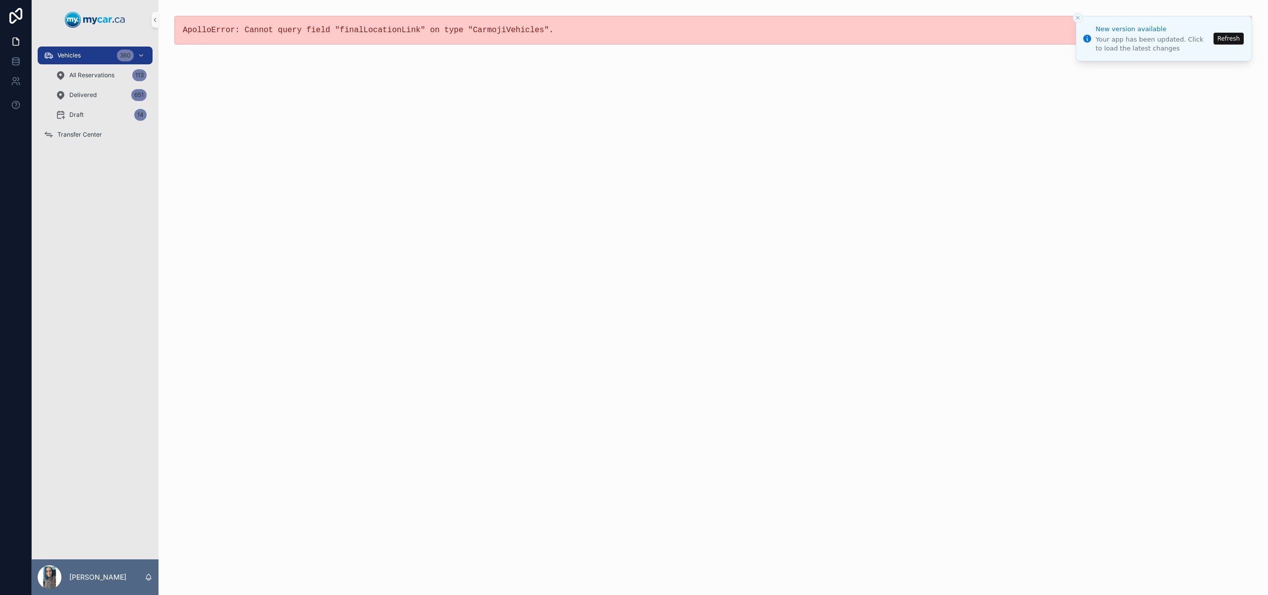
click at [1222, 39] on button "Refresh" at bounding box center [1229, 39] width 30 height 12
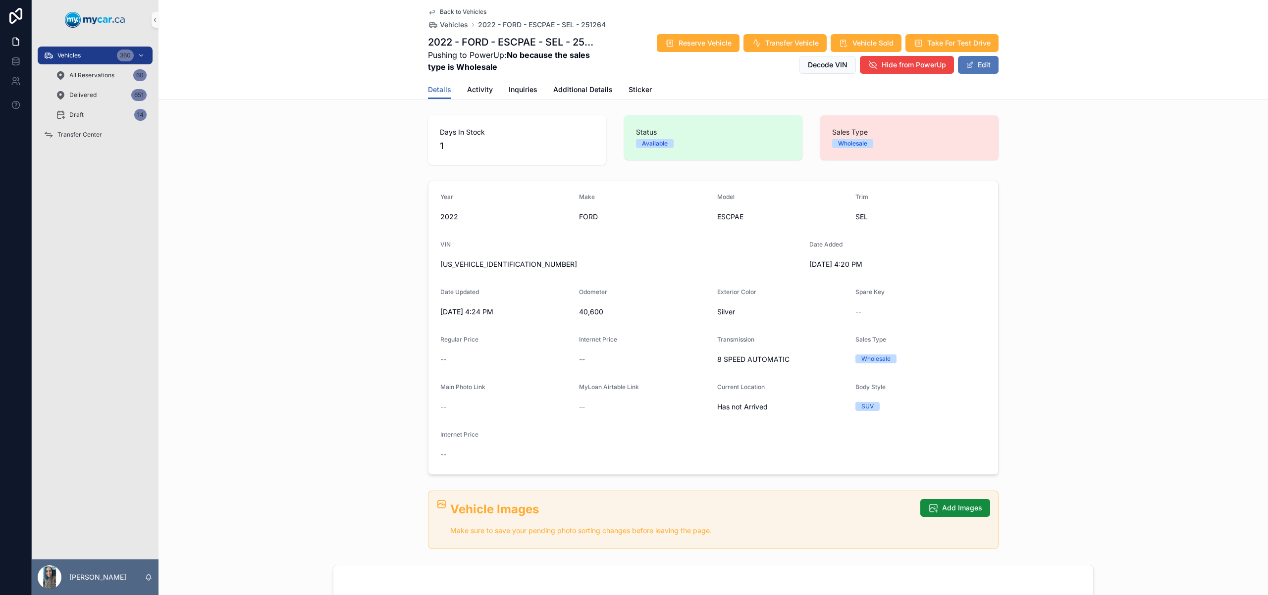
click at [985, 67] on button "Edit" at bounding box center [978, 65] width 41 height 18
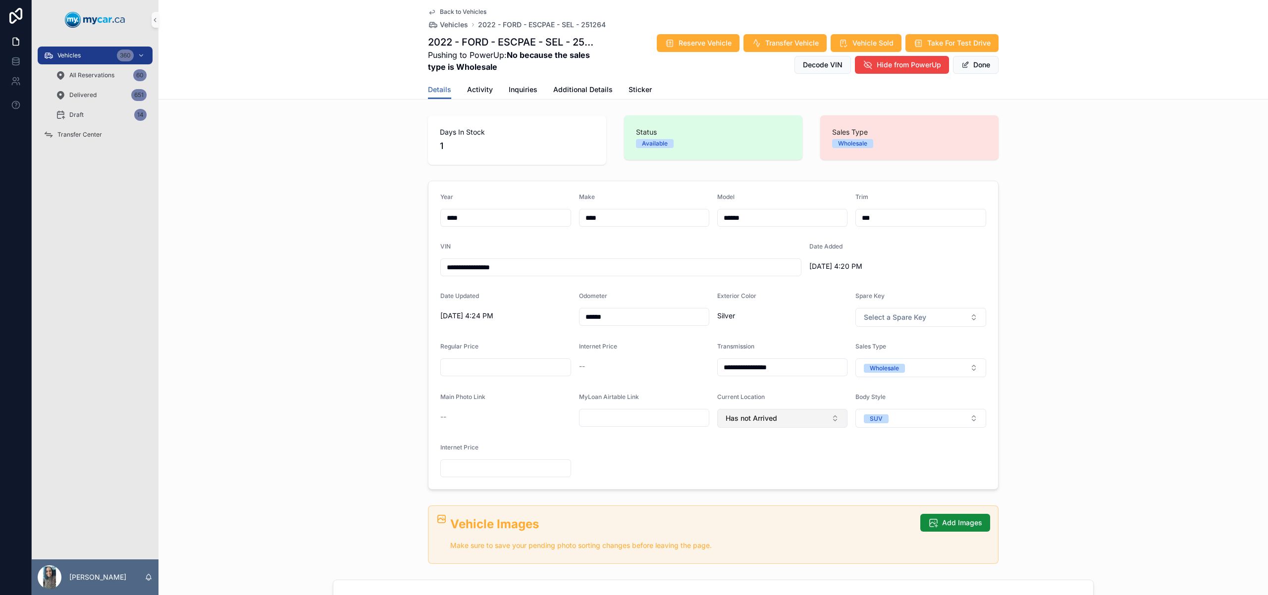
click at [774, 420] on button "Has not Arrived" at bounding box center [782, 418] width 130 height 19
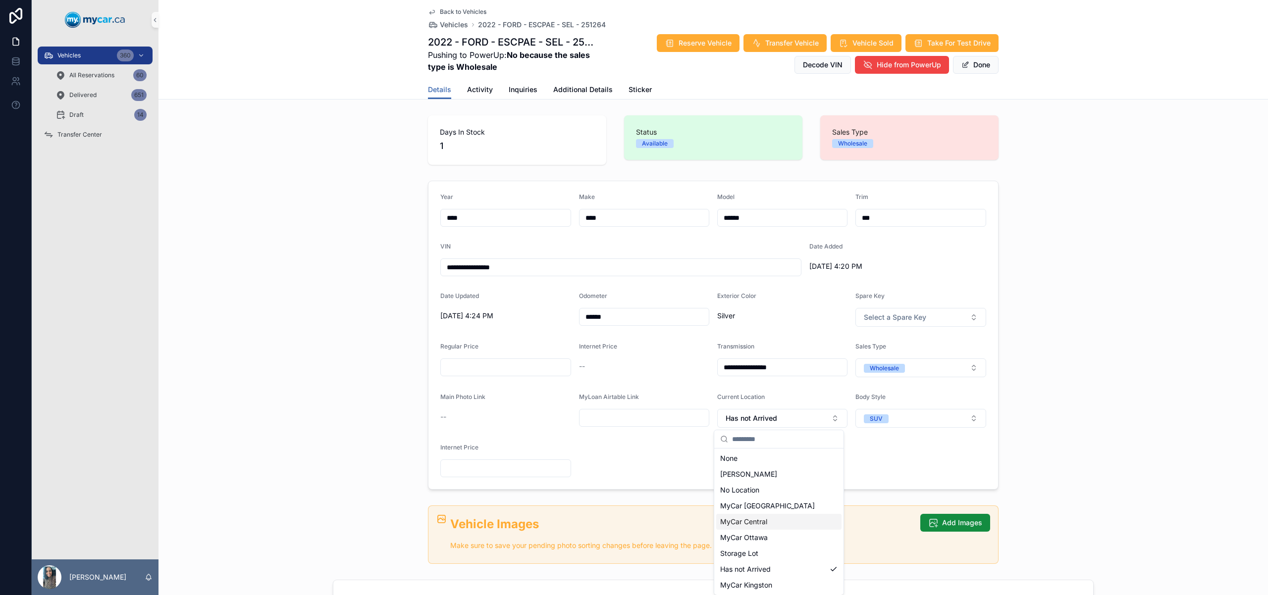
click at [771, 522] on div "MyCar Central" at bounding box center [778, 522] width 125 height 16
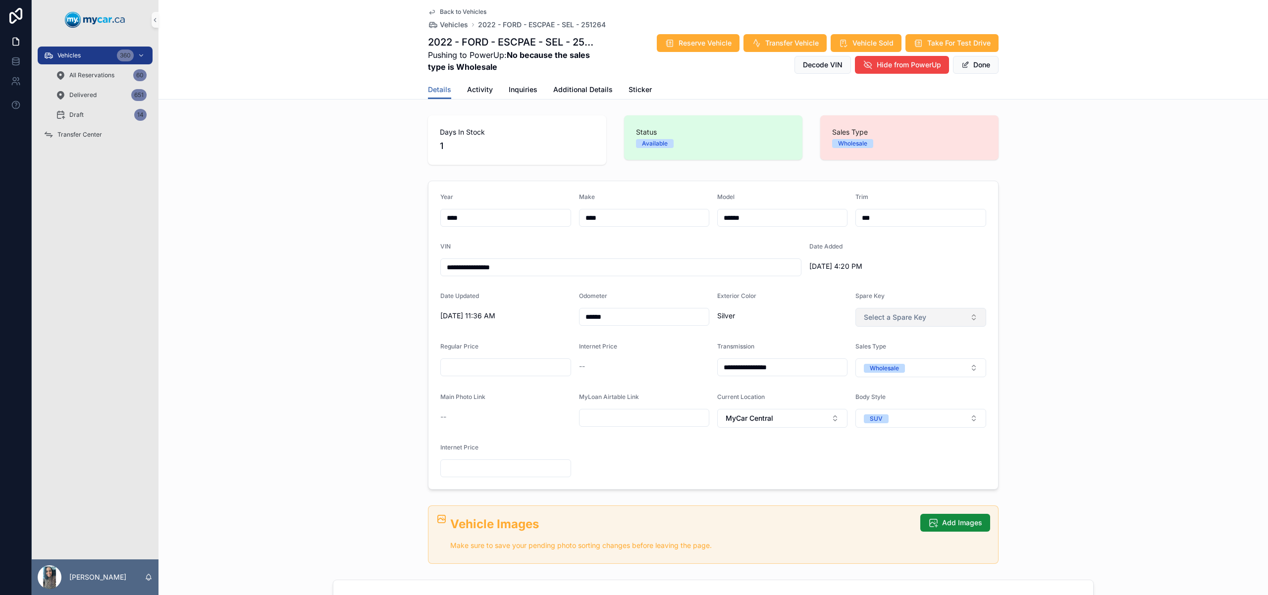
click at [912, 310] on button "Select a Spare Key" at bounding box center [920, 317] width 131 height 19
click at [908, 371] on div "No" at bounding box center [917, 372] width 126 height 15
click at [980, 66] on button "Done" at bounding box center [976, 65] width 46 height 18
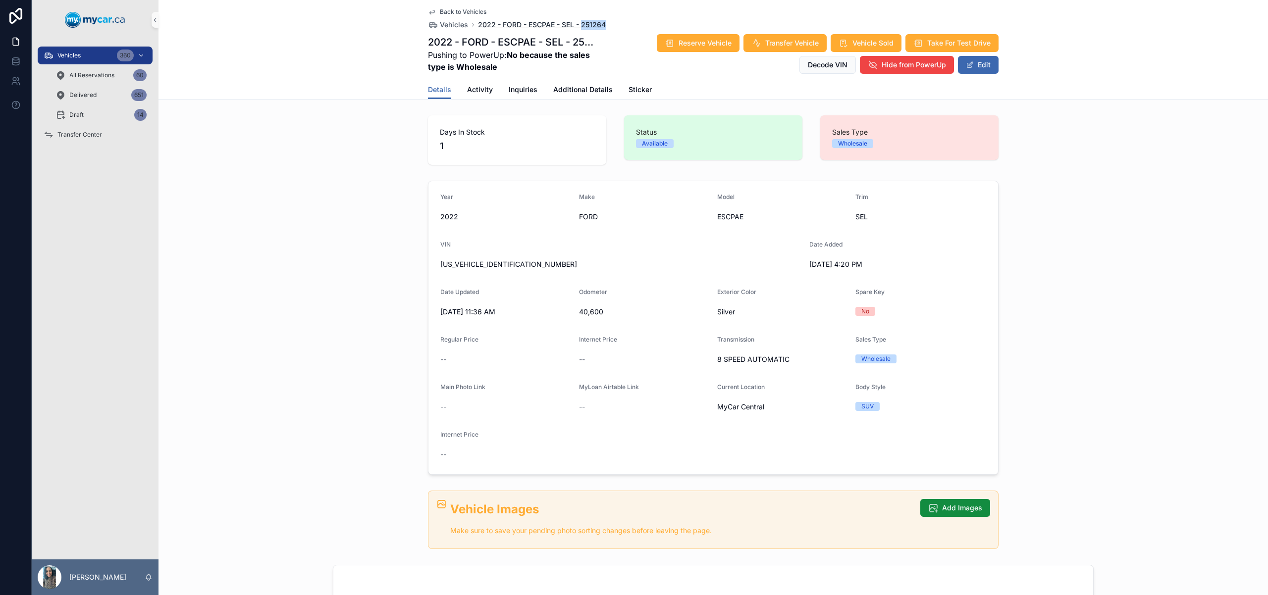
drag, startPoint x: 601, startPoint y: 24, endPoint x: 580, endPoint y: 28, distance: 22.2
click at [576, 29] on div "Back to Vehicles Vehicles 2022 - FORD - ESCPAE - SEL - 251264" at bounding box center [713, 19] width 571 height 22
copy span "251264"
click at [98, 60] on div "Vehicles 360" at bounding box center [95, 56] width 103 height 16
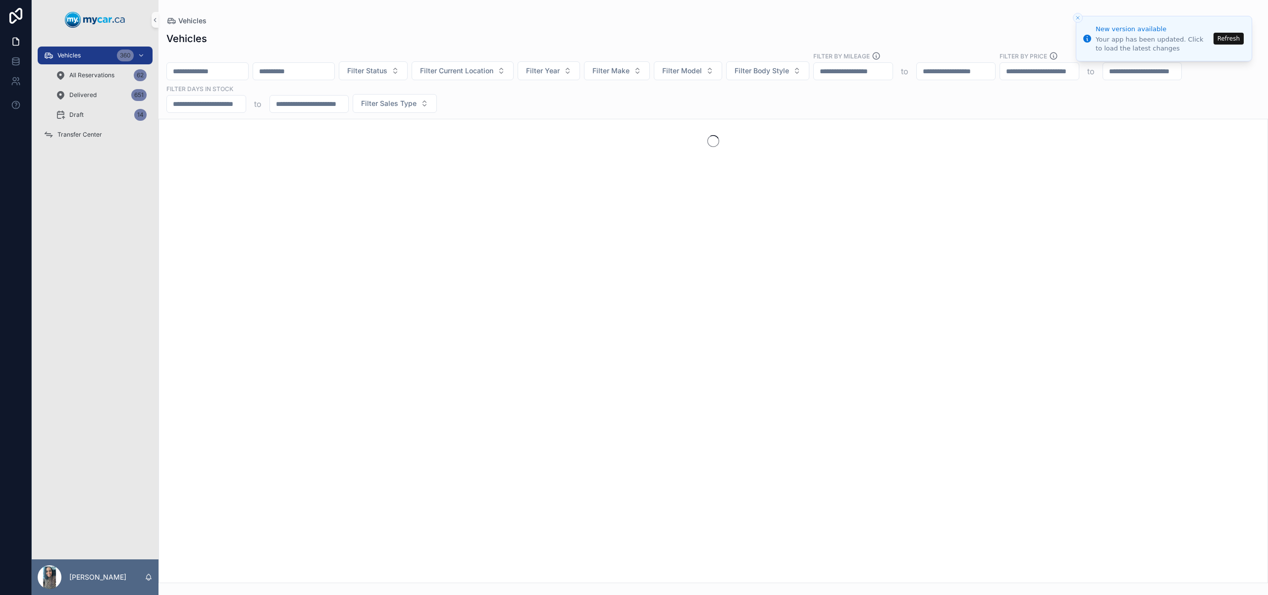
click at [310, 67] on input "scrollable content" at bounding box center [293, 71] width 81 height 14
click at [217, 72] on input "scrollable content" at bounding box center [207, 71] width 81 height 14
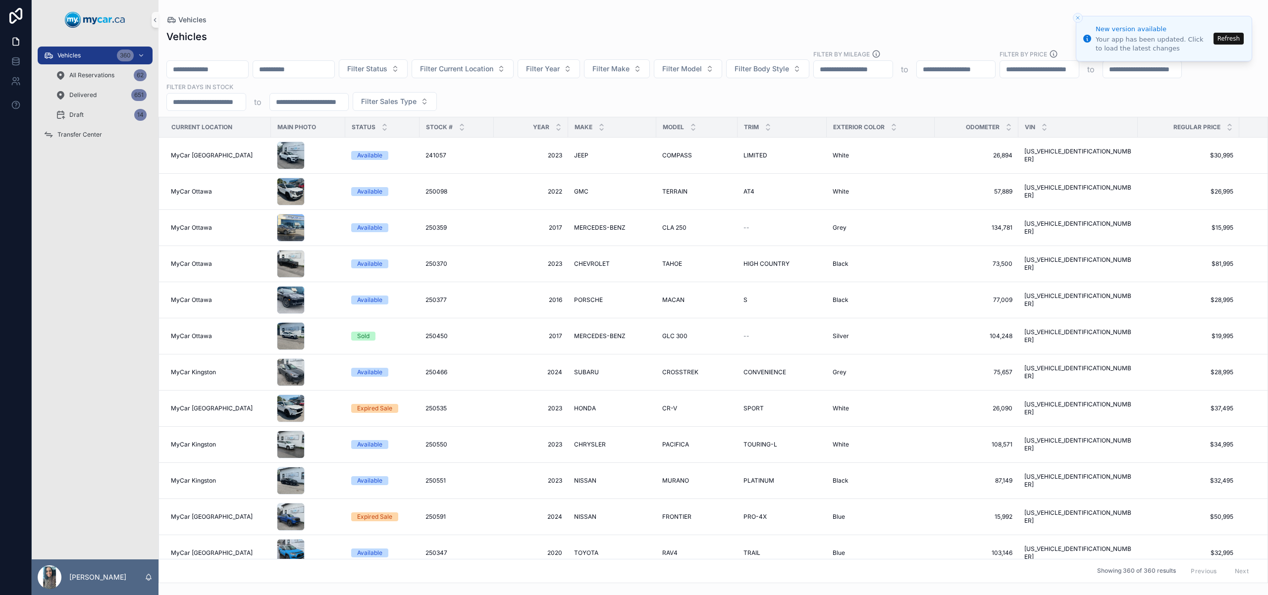
paste input "******"
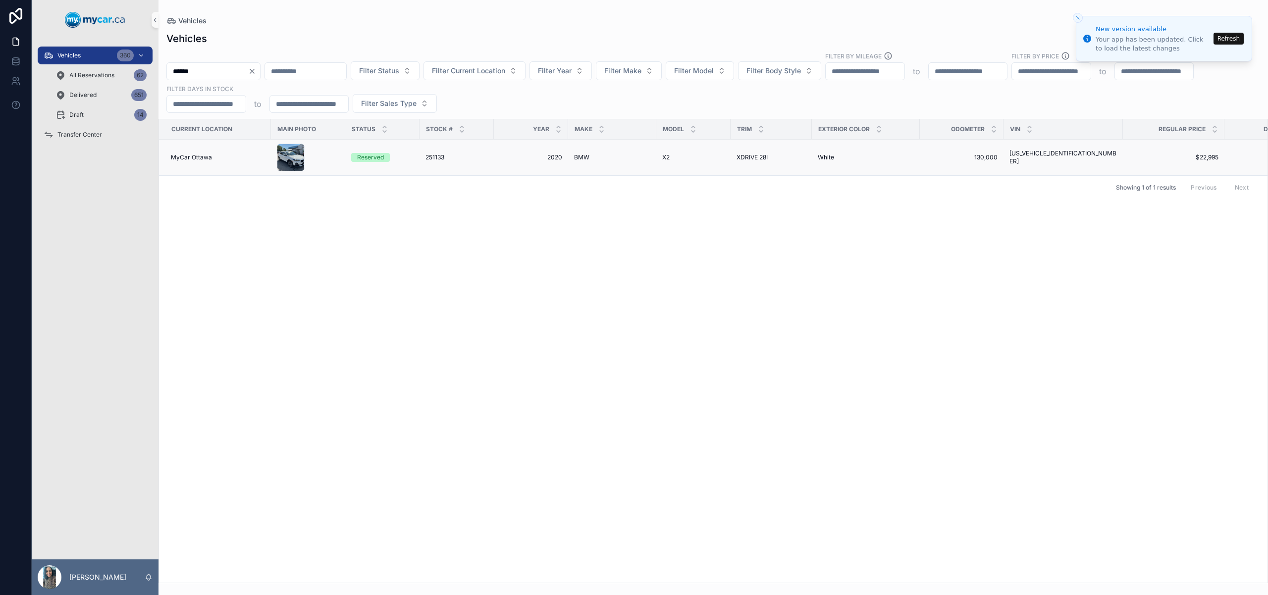
type input "******"
click at [433, 165] on td "251133 251133" at bounding box center [457, 158] width 74 height 36
click at [442, 158] on span "251133" at bounding box center [435, 158] width 19 height 8
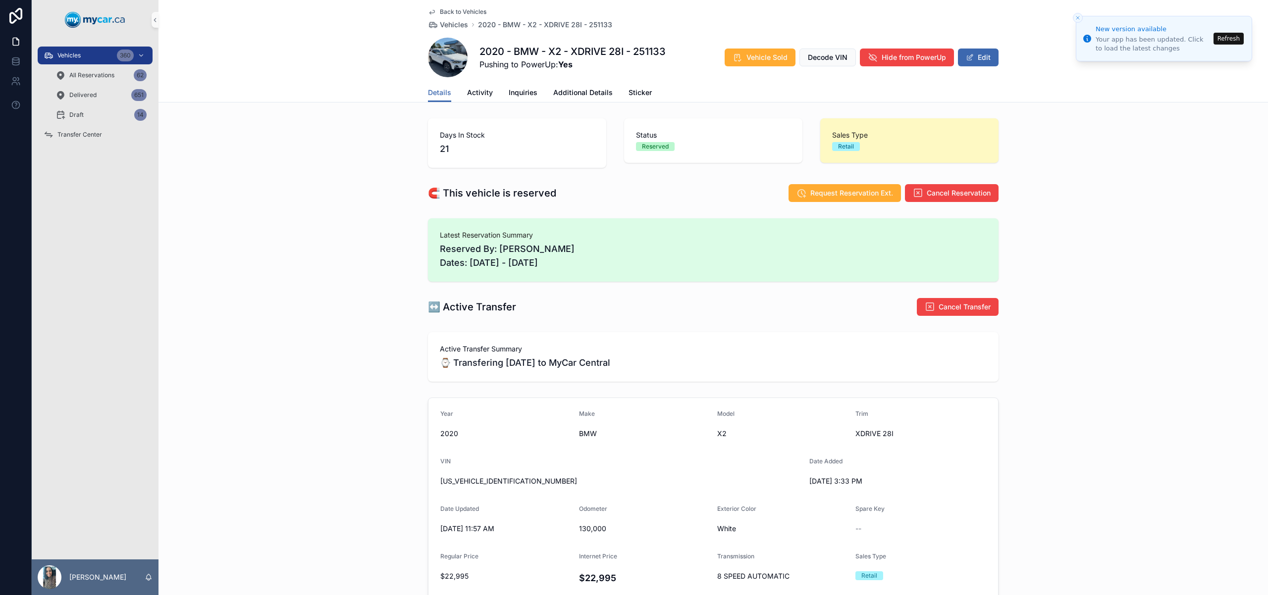
click at [506, 479] on span "[US_VEHICLE_IDENTIFICATION_NUMBER]" at bounding box center [620, 482] width 361 height 10
copy span "[US_VEHICLE_IDENTIFICATION_NUMBER]"
click at [67, 59] on div "Vehicles 360" at bounding box center [95, 56] width 103 height 16
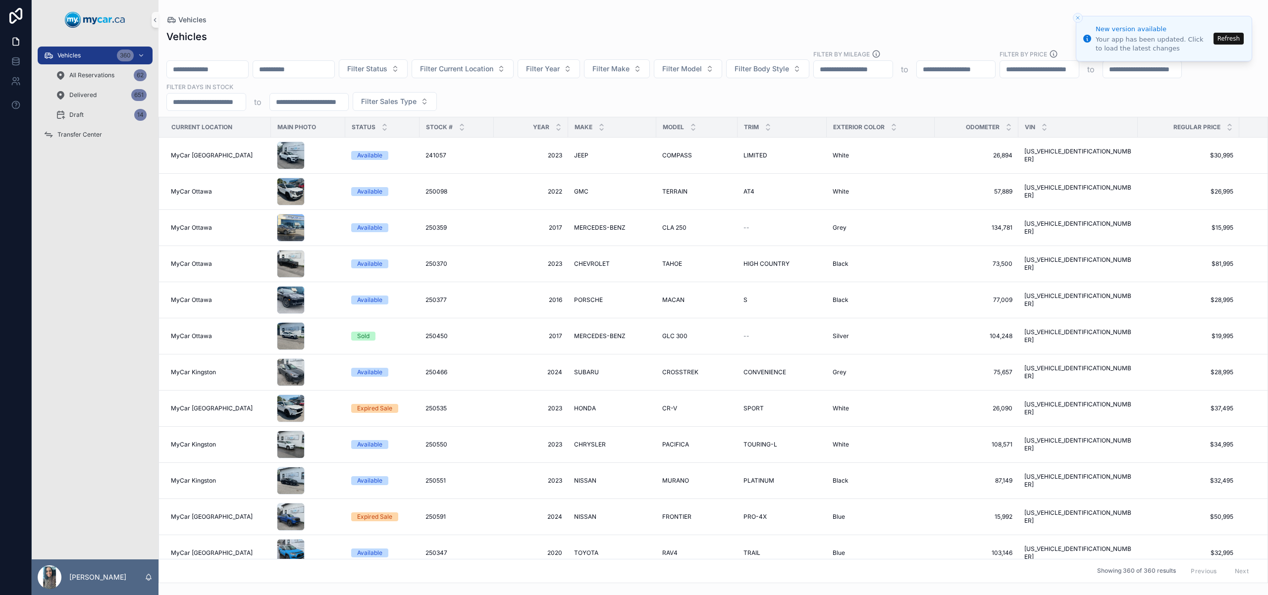
click at [1079, 19] on icon "Close toast" at bounding box center [1078, 18] width 6 height 6
click at [1079, 14] on button "Close toast" at bounding box center [1078, 18] width 10 height 10
click at [231, 63] on input "scrollable content" at bounding box center [207, 69] width 81 height 14
click at [209, 71] on input "scrollable content" at bounding box center [207, 69] width 81 height 14
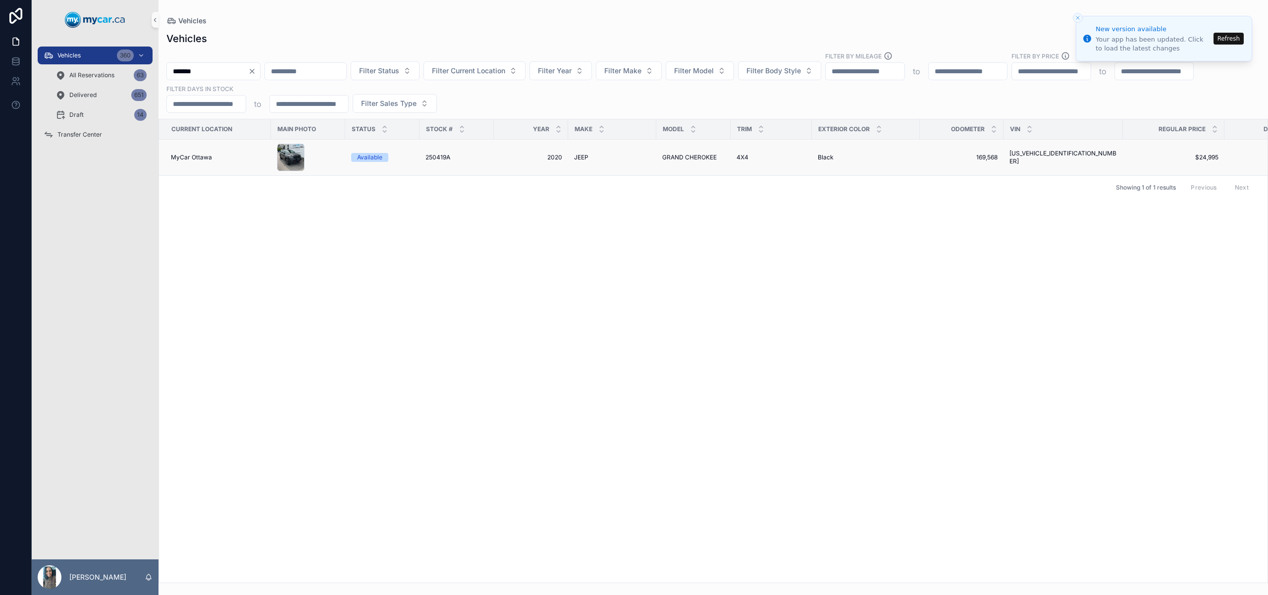
type input "*******"
click at [565, 158] on td "2020 2020" at bounding box center [531, 158] width 74 height 36
click at [613, 158] on div "JEEP JEEP" at bounding box center [612, 158] width 76 height 8
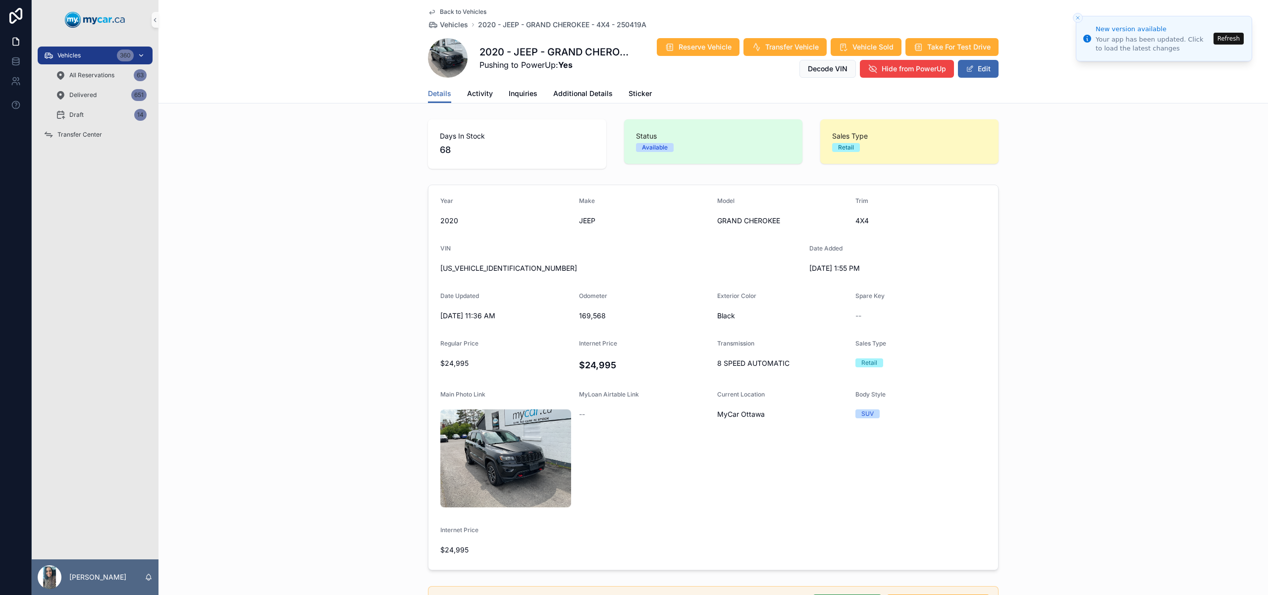
click at [76, 53] on span "Vehicles" at bounding box center [68, 56] width 23 height 8
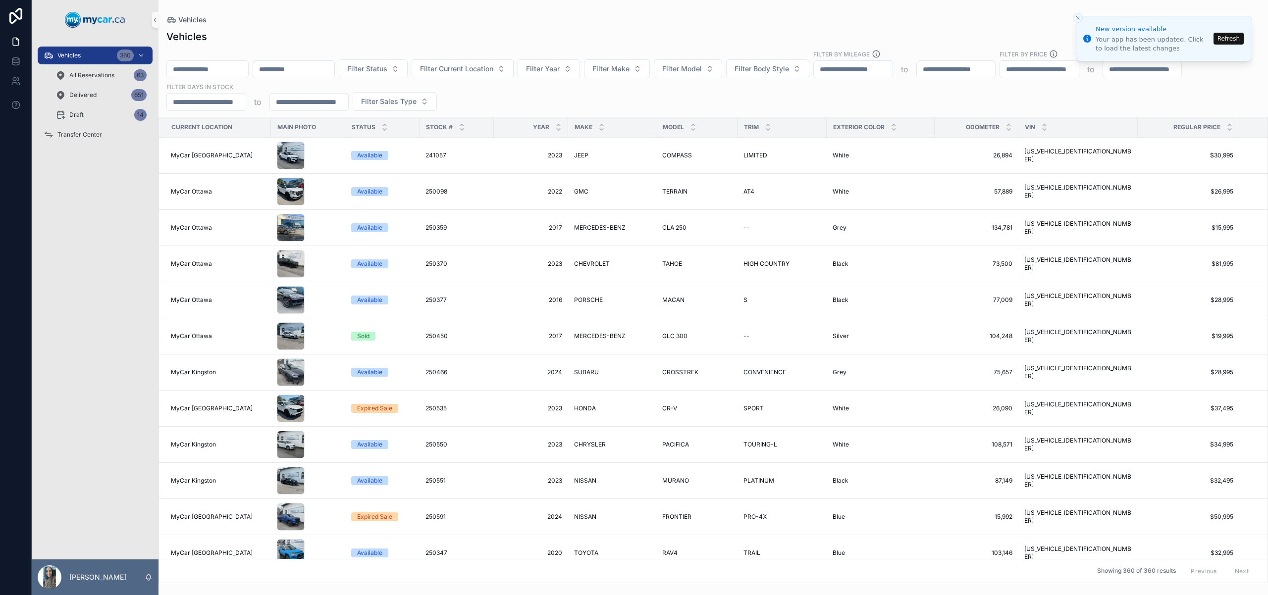
click at [234, 65] on input "scrollable content" at bounding box center [207, 69] width 81 height 14
paste input "******"
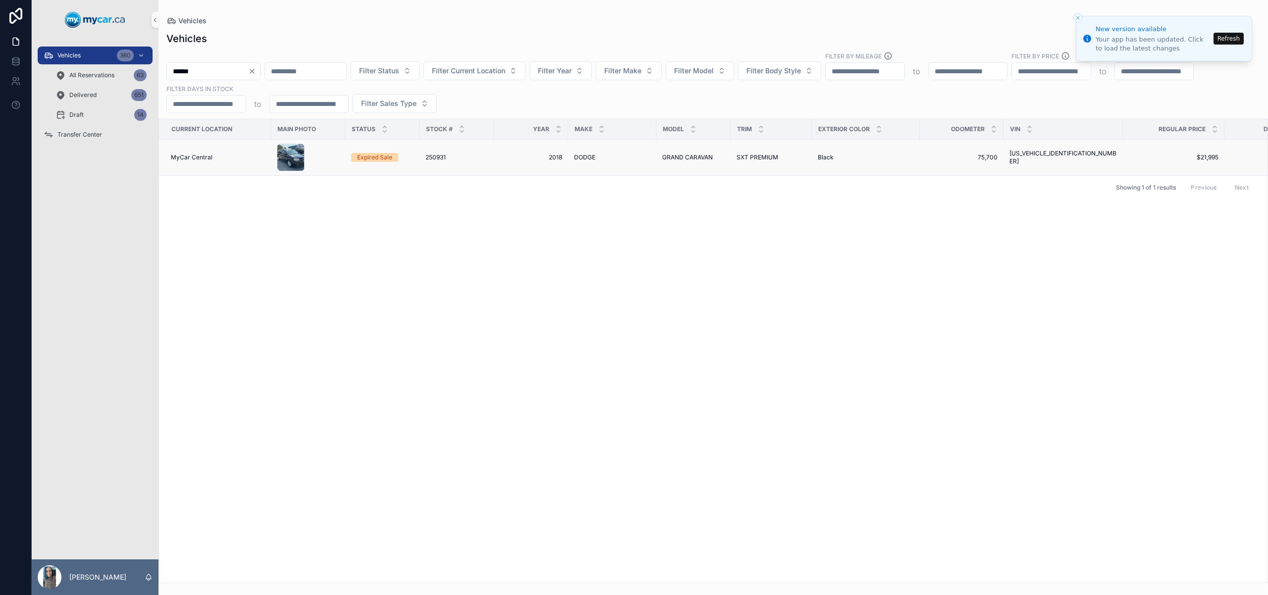
type input "******"
click at [551, 155] on span "2018" at bounding box center [531, 158] width 62 height 8
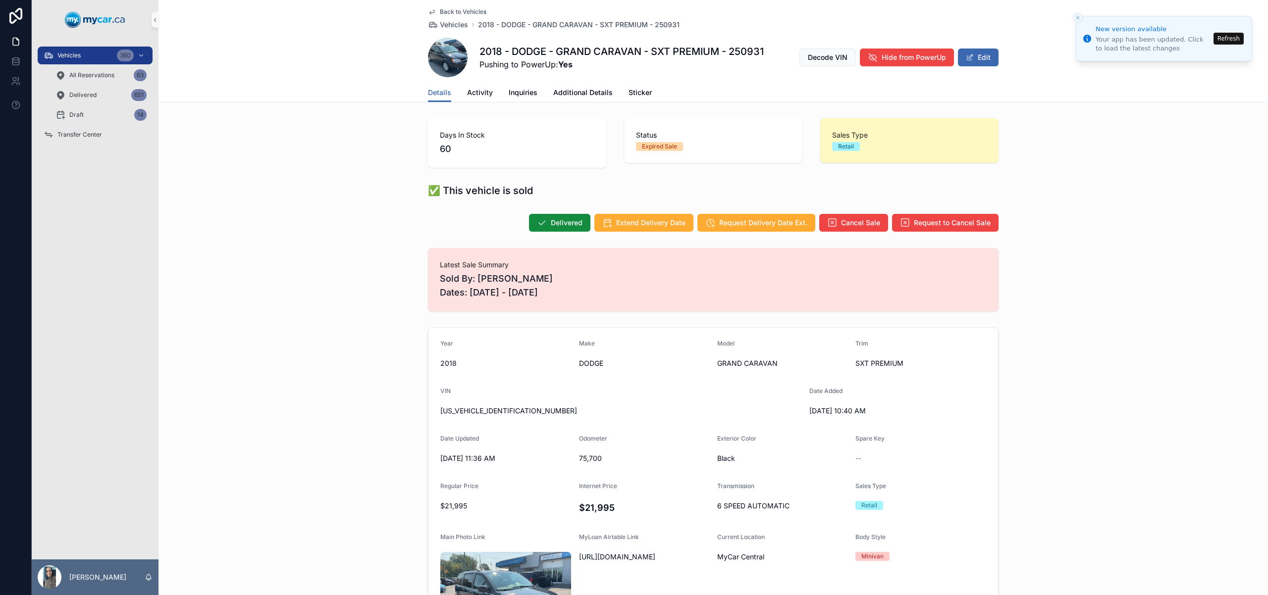
click at [500, 408] on span "2C4RDGBG3JR152571" at bounding box center [620, 411] width 361 height 10
copy span "2C4RDGBG3JR152571"
click at [101, 60] on div "Vehicles 360" at bounding box center [95, 56] width 103 height 16
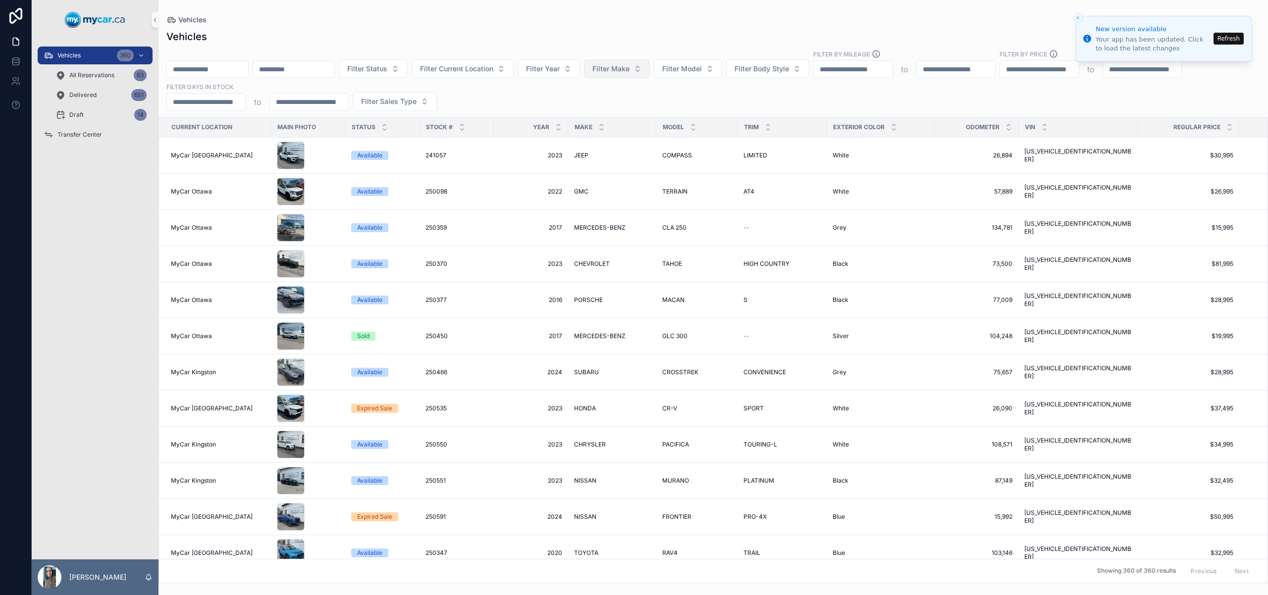
click at [630, 68] on span "Filter Make" at bounding box center [610, 69] width 37 height 10
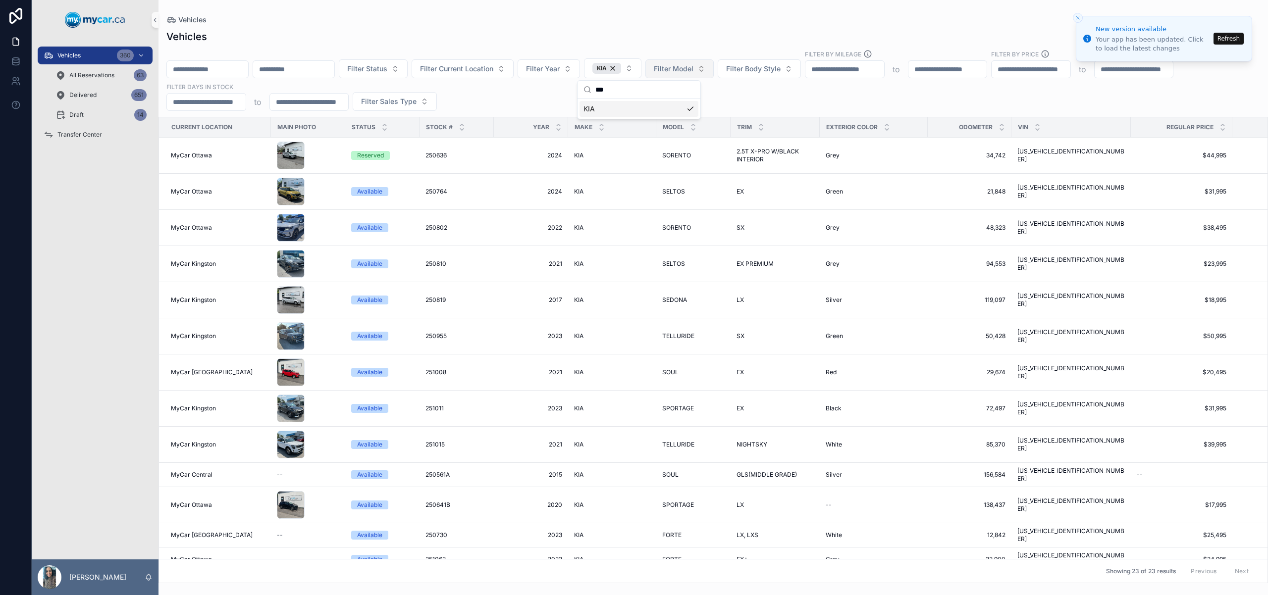
type input "***"
click at [705, 61] on button "Filter Model" at bounding box center [679, 68] width 68 height 19
type input "***"
click at [680, 106] on div "OPTIMA" at bounding box center [705, 109] width 119 height 16
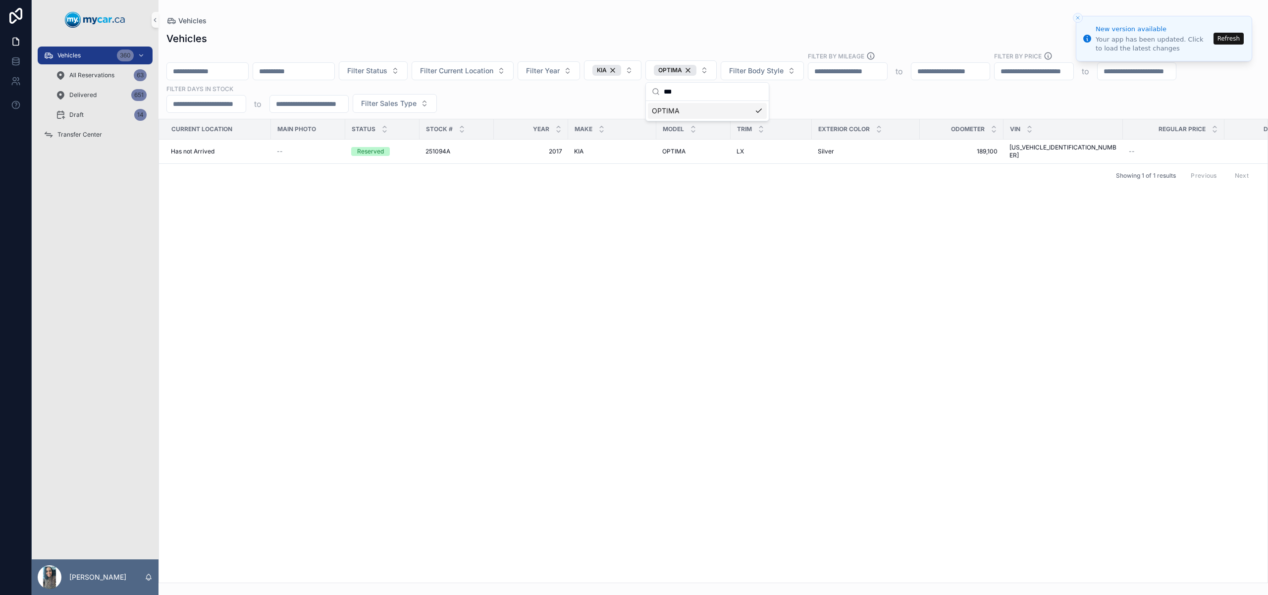
click at [581, 262] on div "Current Location Main Photo Status Stock # Year Make Model Trim Exterior Color …" at bounding box center [713, 351] width 1109 height 464
click at [535, 152] on span "2017" at bounding box center [531, 152] width 62 height 8
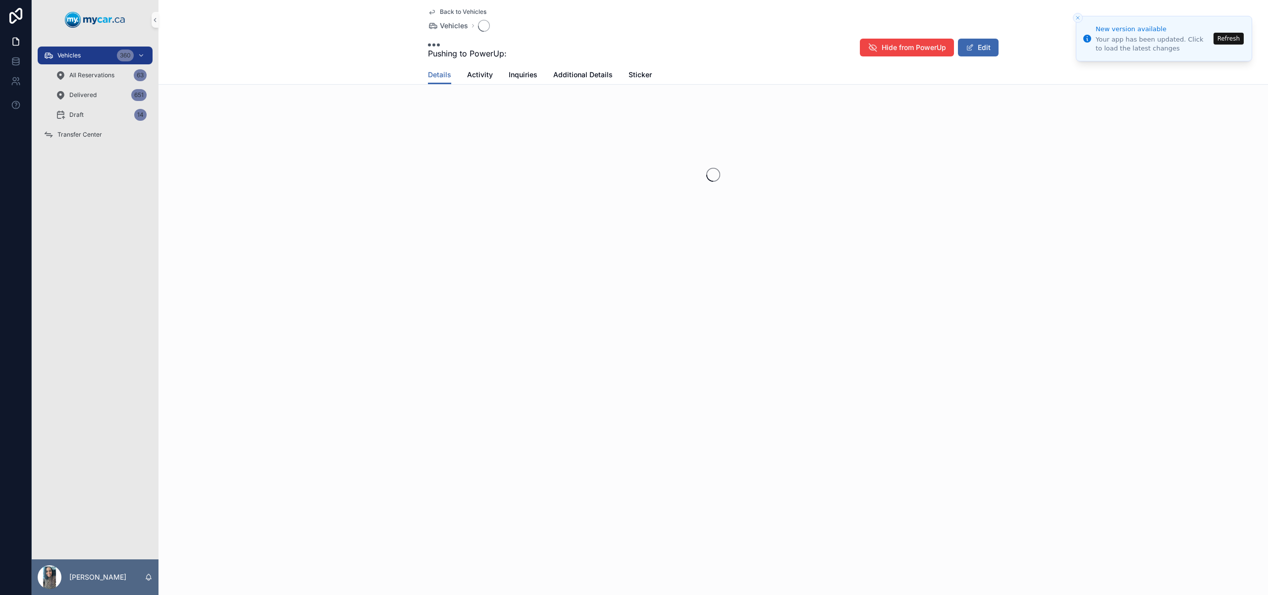
click at [554, 144] on div "scrollable content" at bounding box center [714, 175] width 1110 height 157
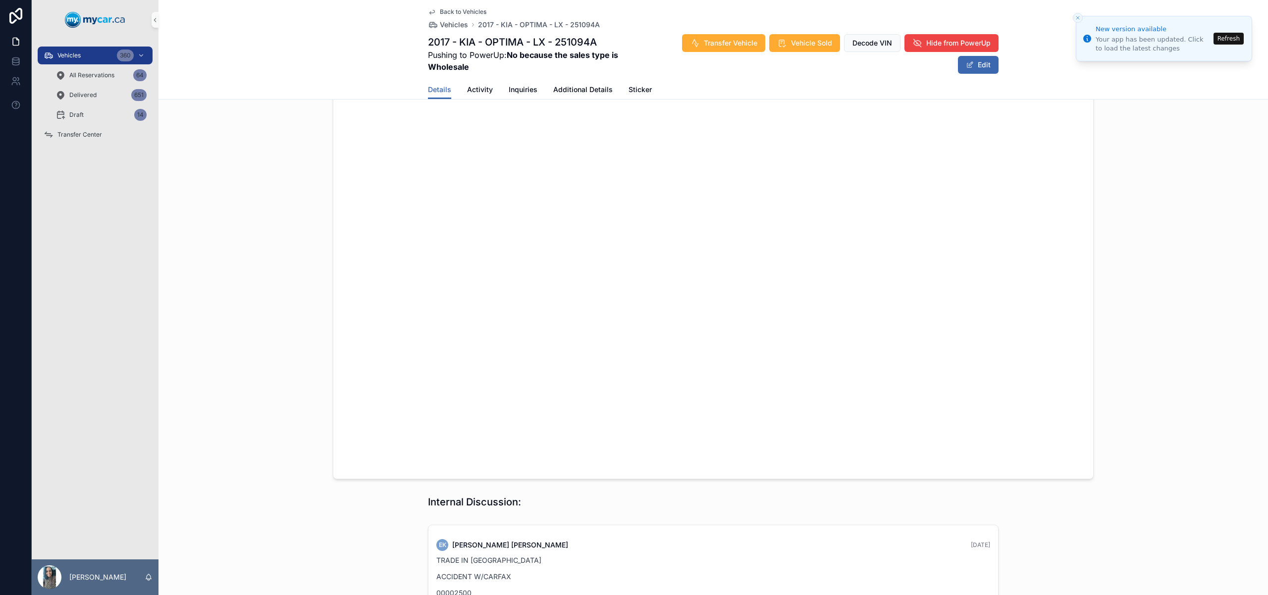
scroll to position [991, 0]
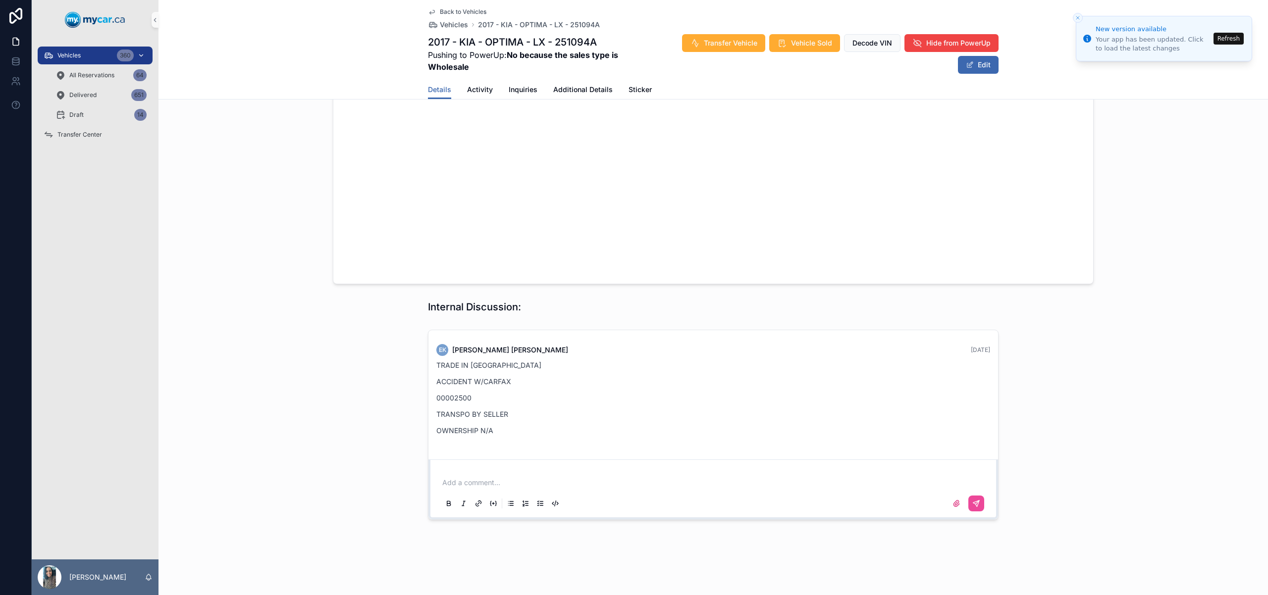
click at [93, 56] on div "Vehicles 360" at bounding box center [95, 56] width 103 height 16
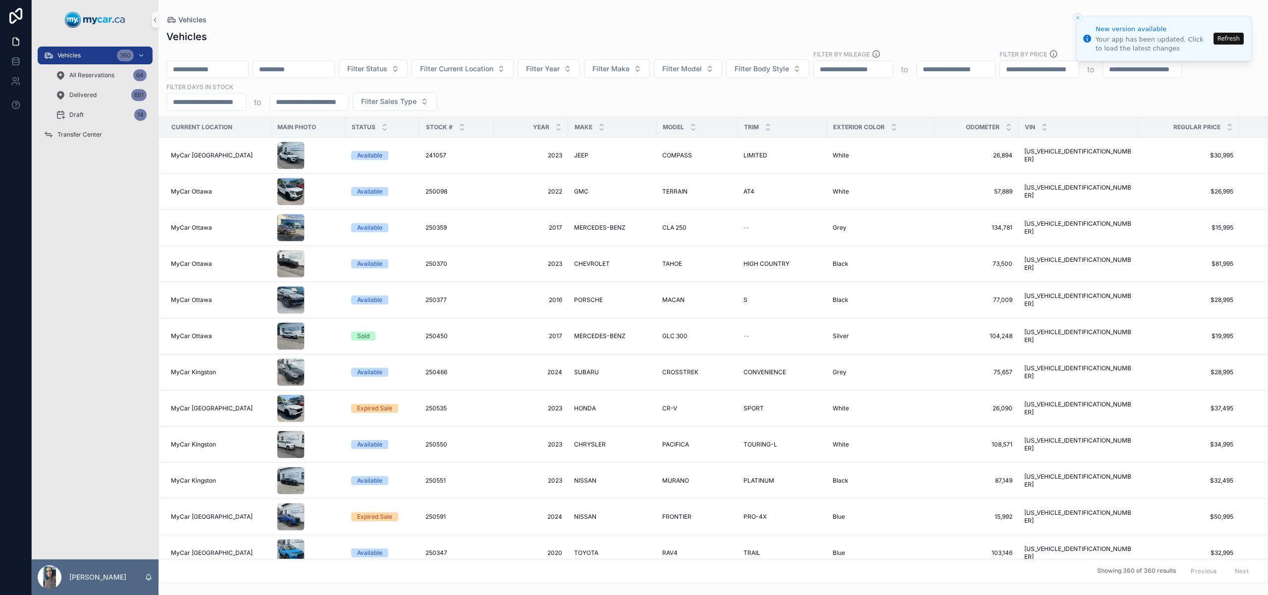
click at [330, 70] on input "scrollable content" at bounding box center [293, 69] width 81 height 14
paste input "**********"
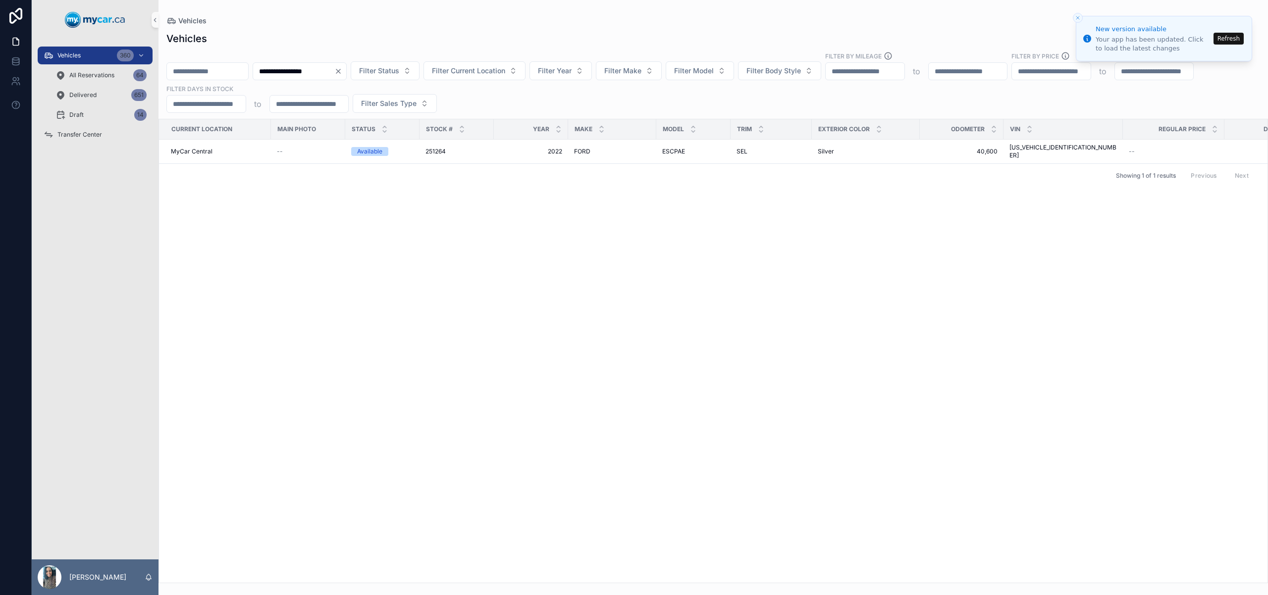
type input "**********"
